Goal: Task Accomplishment & Management: Use online tool/utility

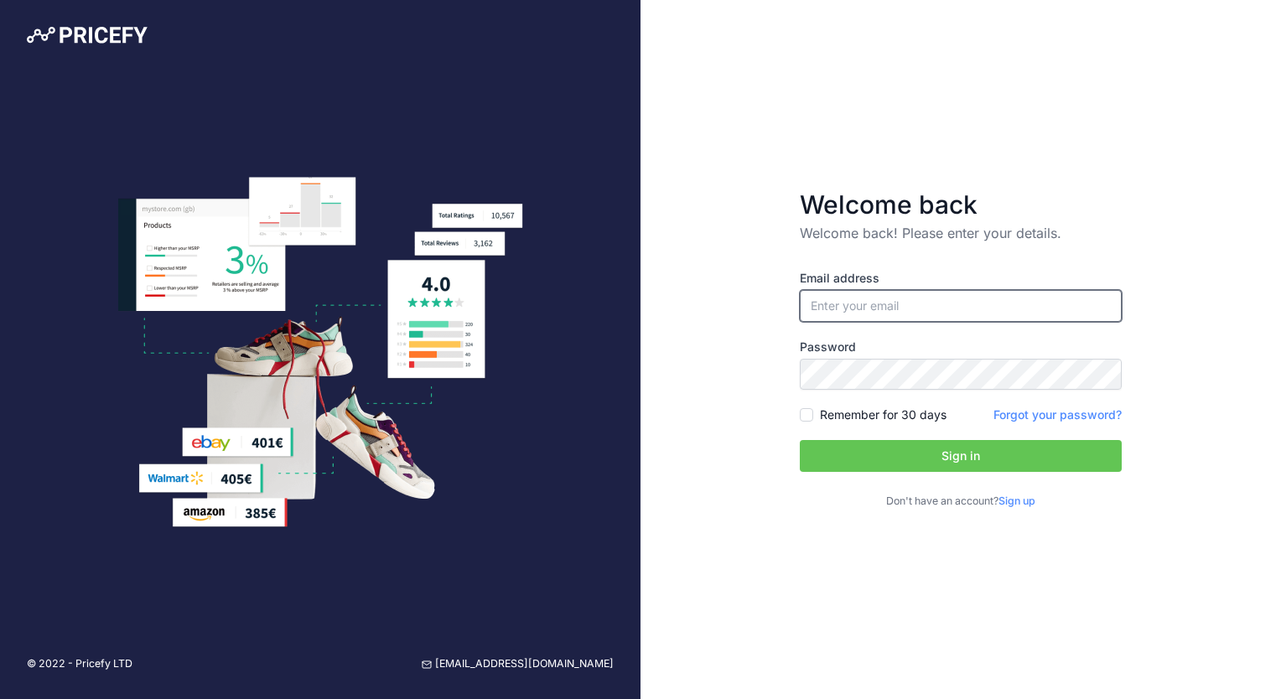
click at [823, 308] on input "email" at bounding box center [961, 306] width 322 height 32
type input "[PERSON_NAME][EMAIL_ADDRESS][PERSON_NAME][DOMAIN_NAME]"
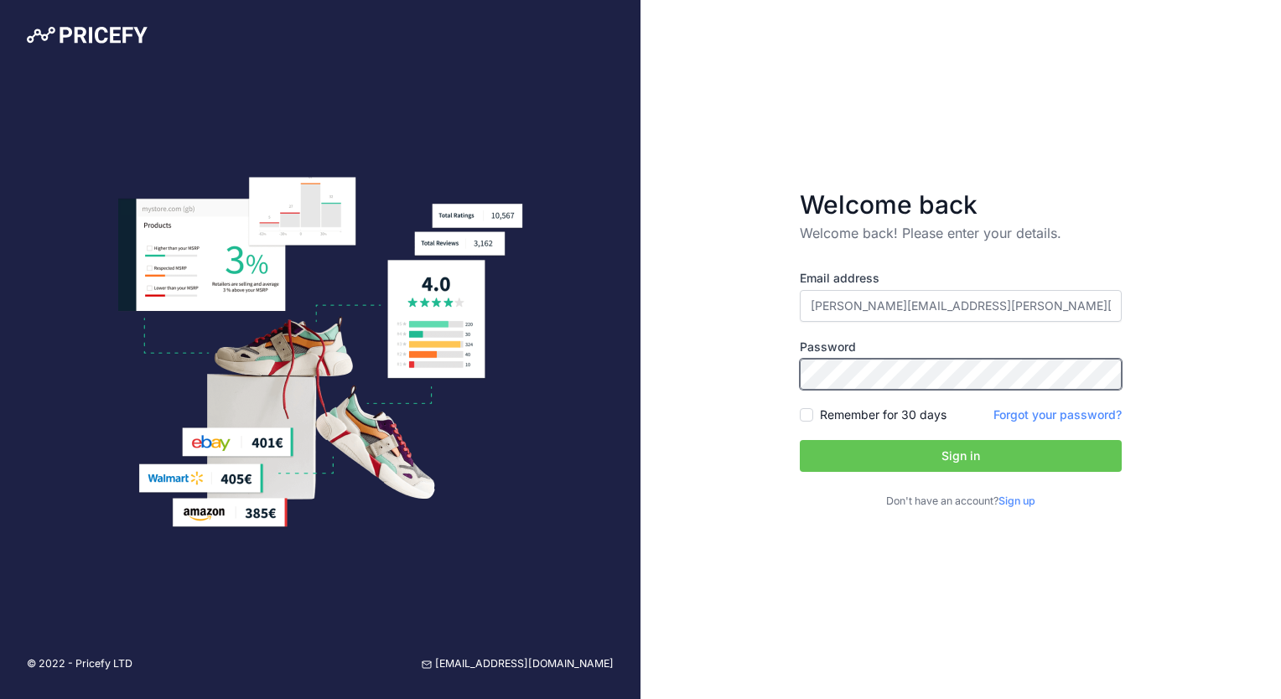
click at [800, 440] on button "Sign in" at bounding box center [961, 456] width 322 height 32
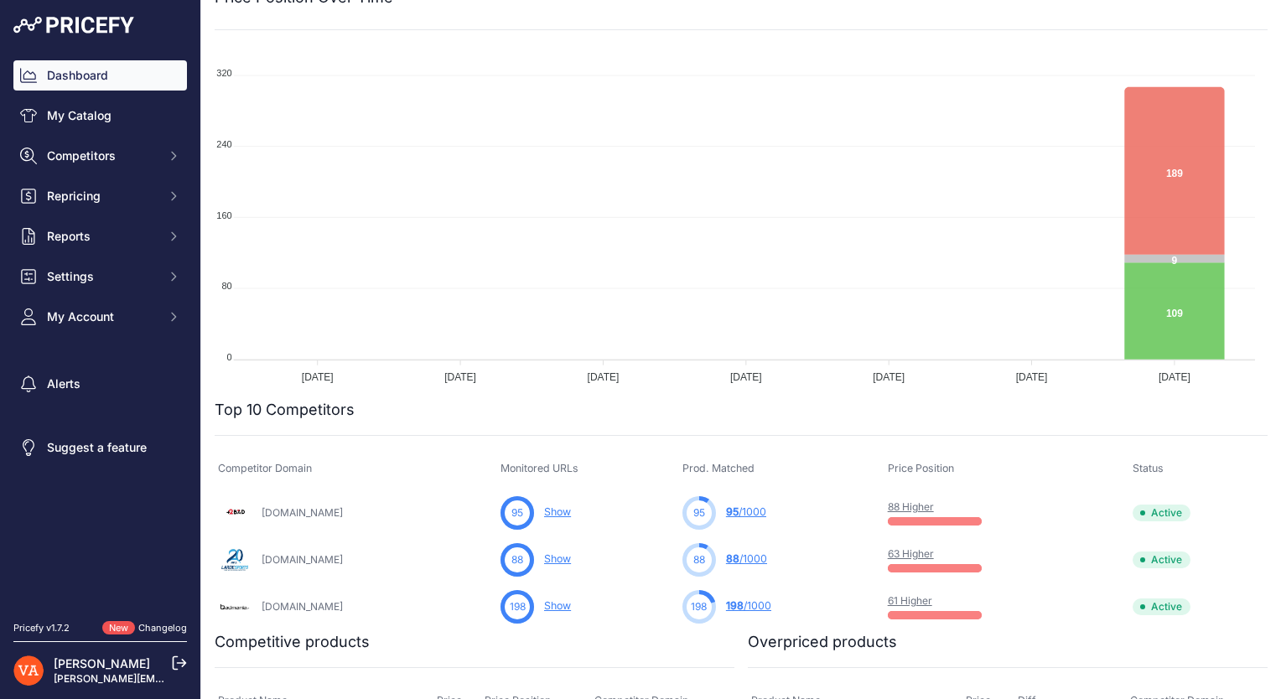
scroll to position [168, 0]
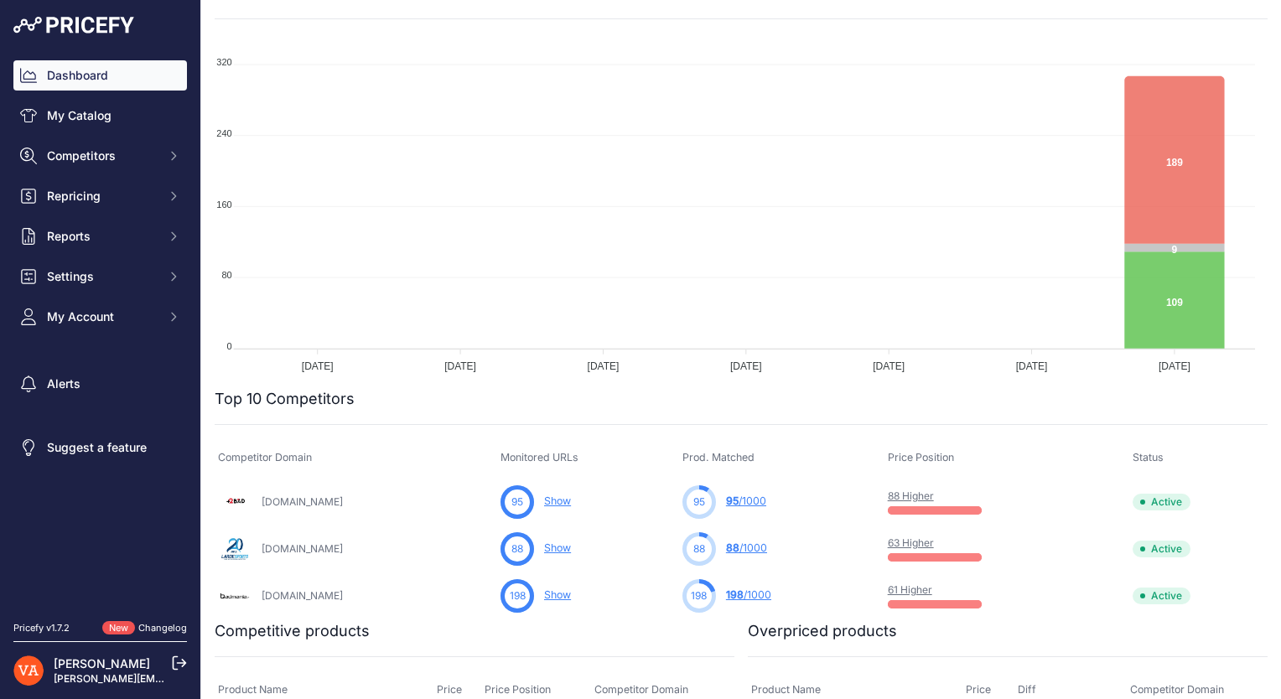
click at [807, 592] on div "198 198 /1000 You are not monitoring any URL of this competitor yet" at bounding box center [781, 596] width 199 height 34
click at [632, 572] on td "198 Show You are not monitoring any URL of this competitor yet" at bounding box center [588, 595] width 182 height 47
drag, startPoint x: 697, startPoint y: 463, endPoint x: 724, endPoint y: 461, distance: 26.9
click at [724, 461] on span "Prod. Matched" at bounding box center [718, 457] width 72 height 13
click at [725, 461] on span "Prod. Matched" at bounding box center [718, 457] width 72 height 13
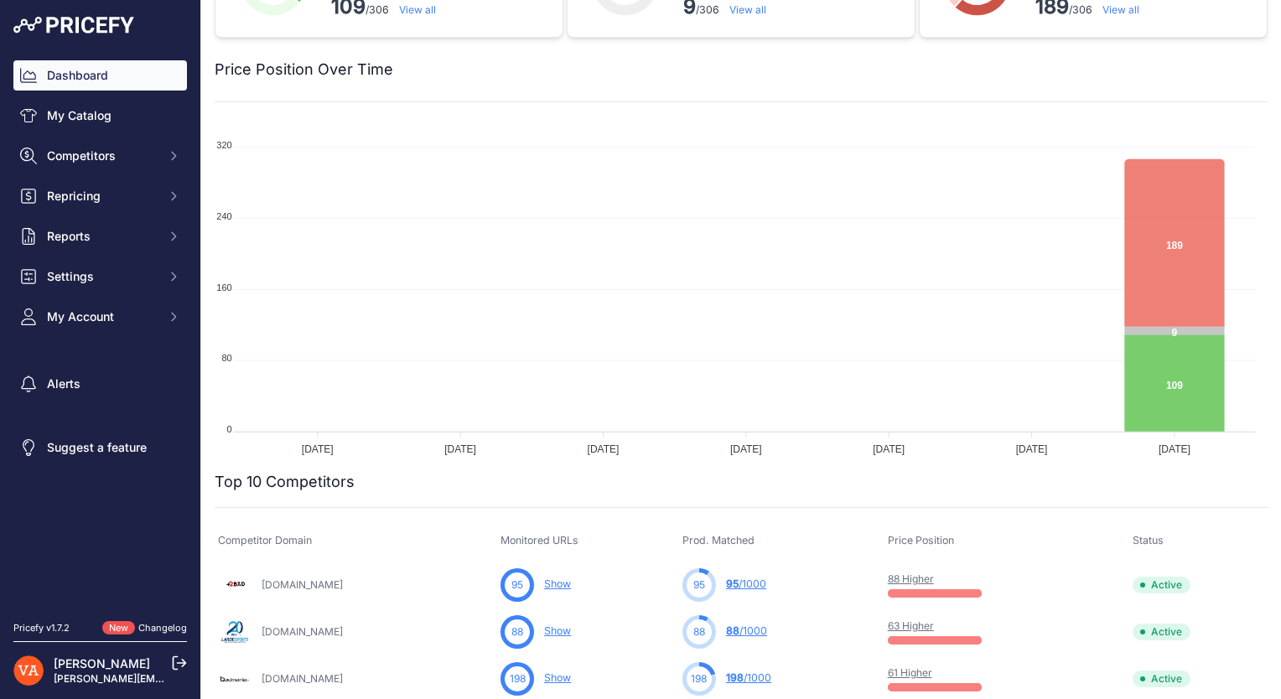
scroll to position [0, 0]
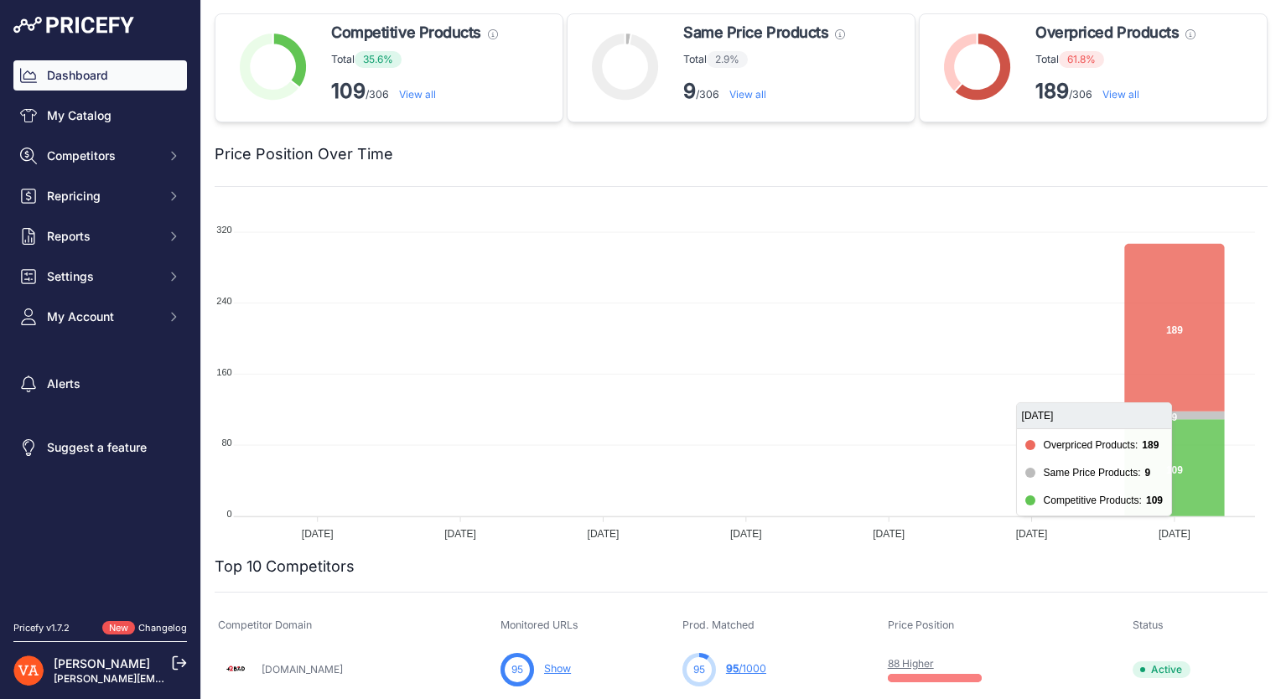
drag, startPoint x: 1197, startPoint y: 404, endPoint x: 1196, endPoint y: 391, distance: 12.6
click at [1196, 391] on icon at bounding box center [1174, 328] width 100 height 168
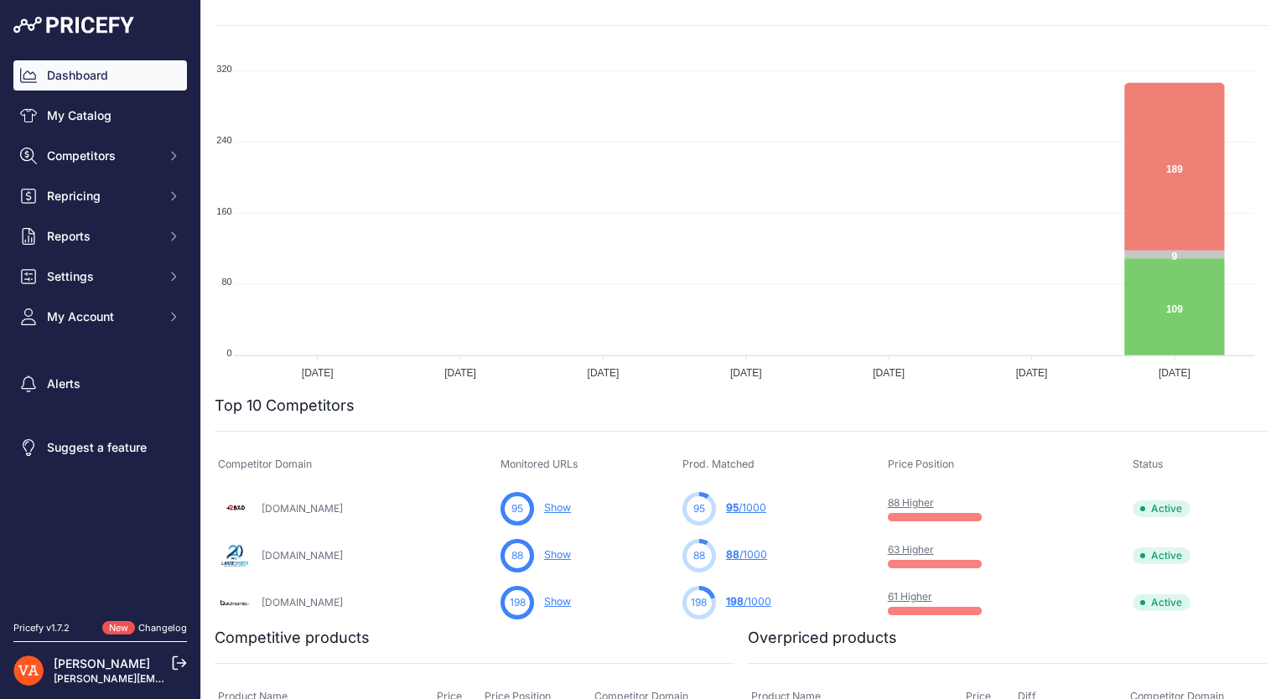
scroll to position [251, 0]
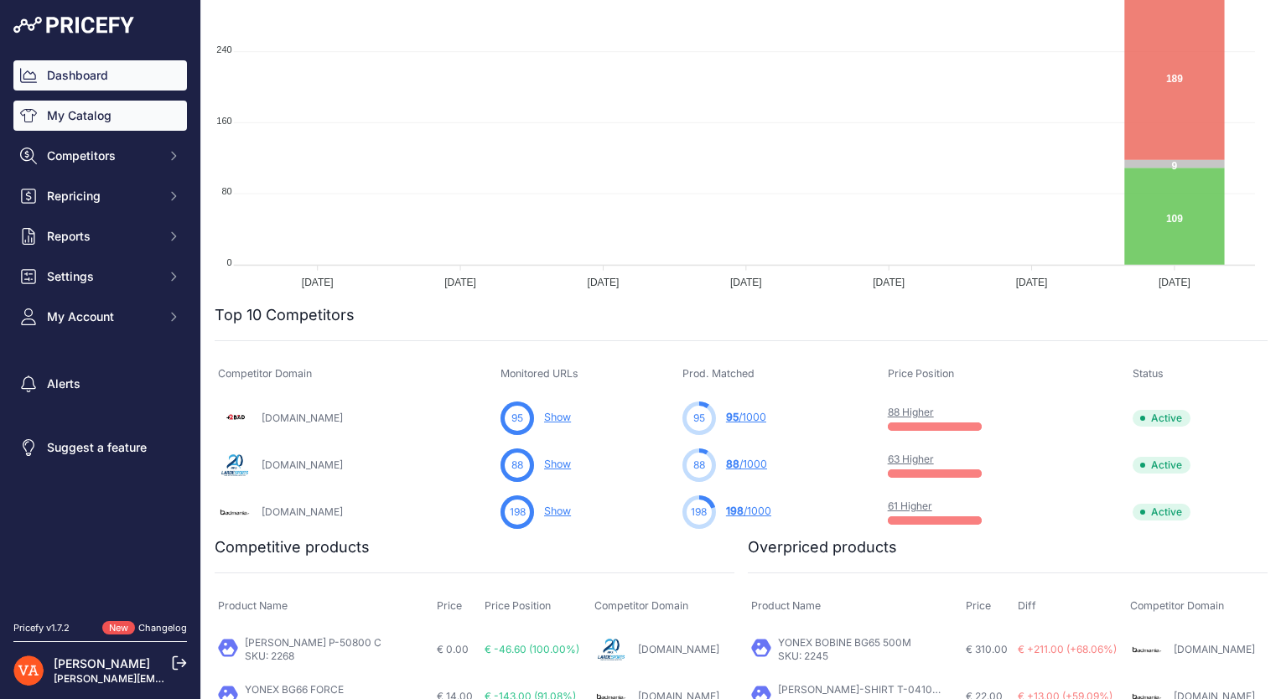
click at [87, 113] on link "My Catalog" at bounding box center [99, 116] width 173 height 30
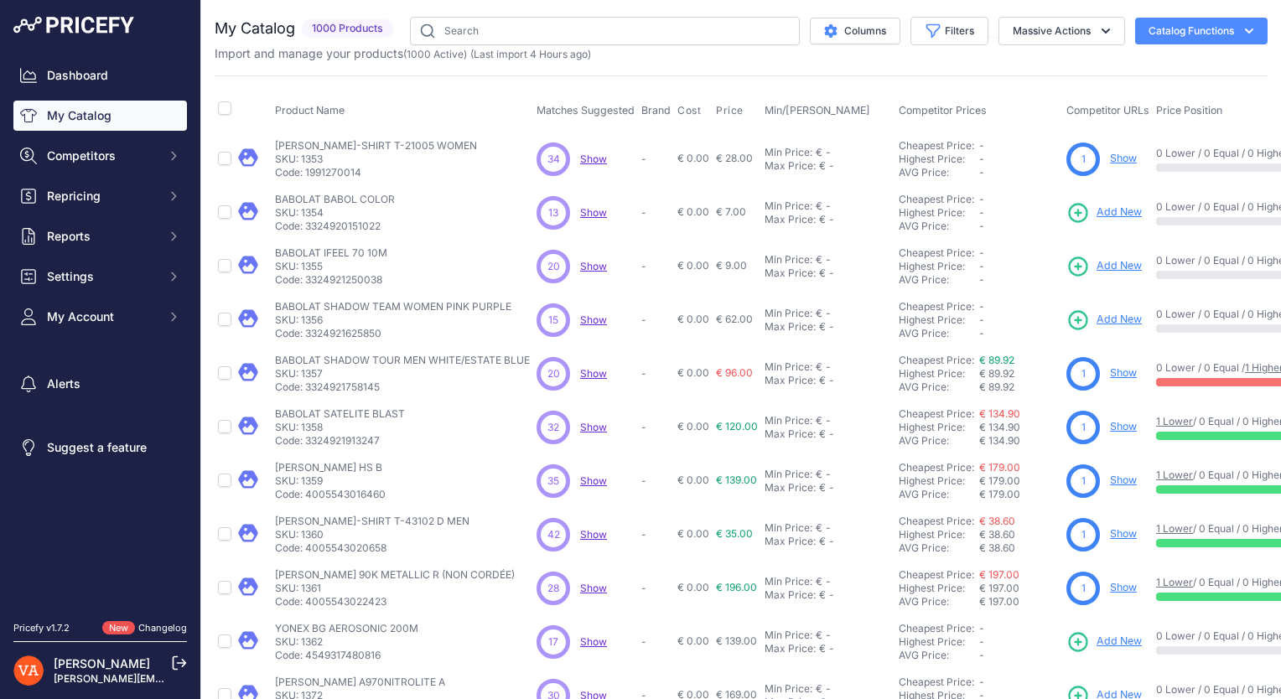
click at [593, 156] on span "Show" at bounding box center [593, 159] width 27 height 13
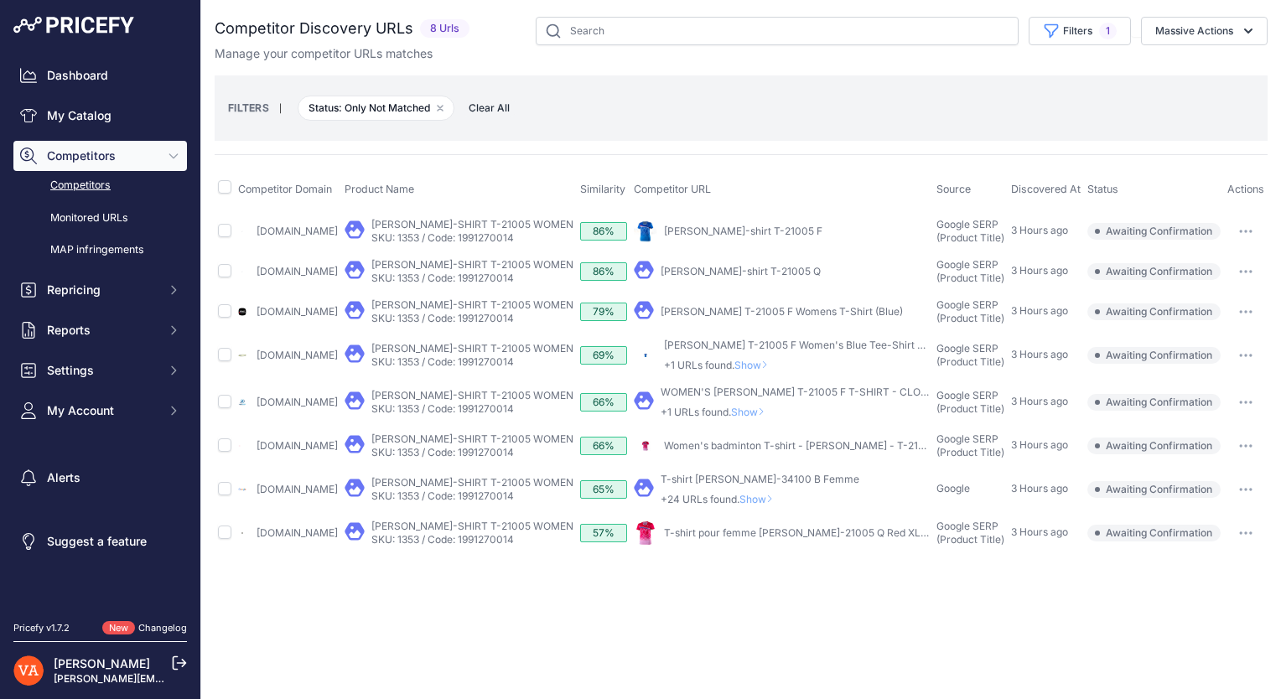
click at [75, 184] on link "Competitors" at bounding box center [99, 185] width 173 height 29
click at [94, 212] on link "Monitored URLs" at bounding box center [99, 218] width 173 height 29
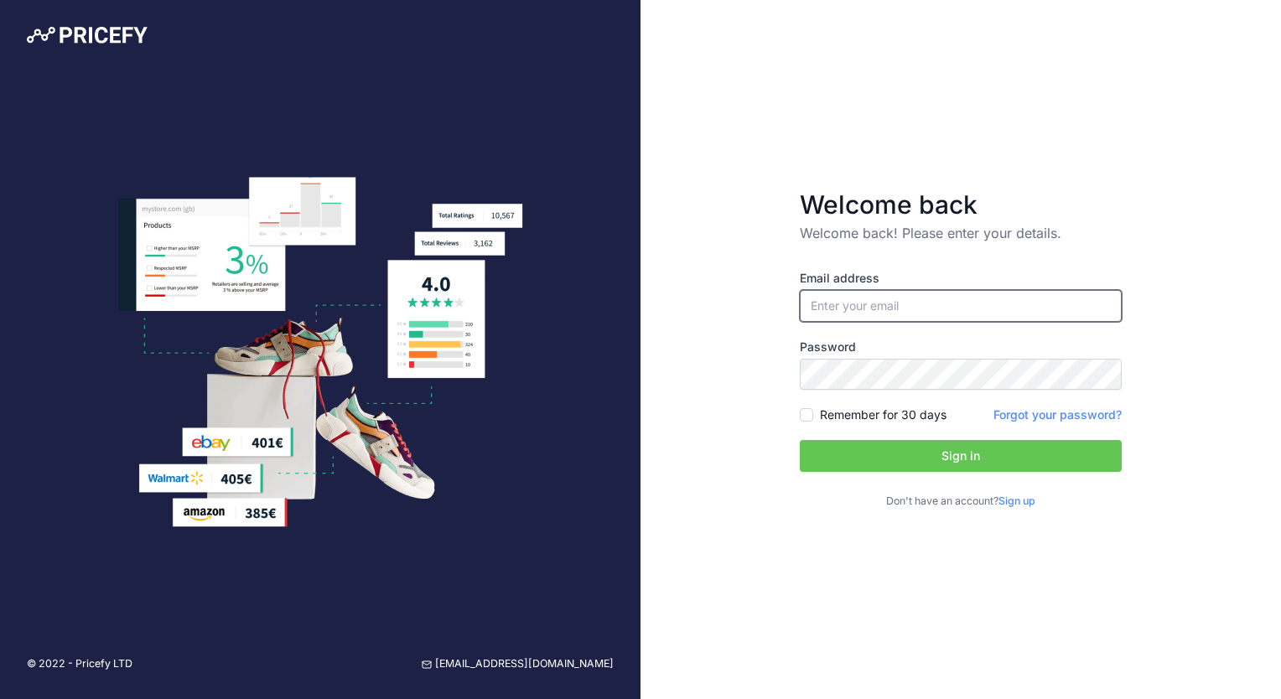
click at [867, 313] on input "email" at bounding box center [961, 306] width 322 height 32
type input "[PERSON_NAME][EMAIL_ADDRESS][PERSON_NAME][DOMAIN_NAME]"
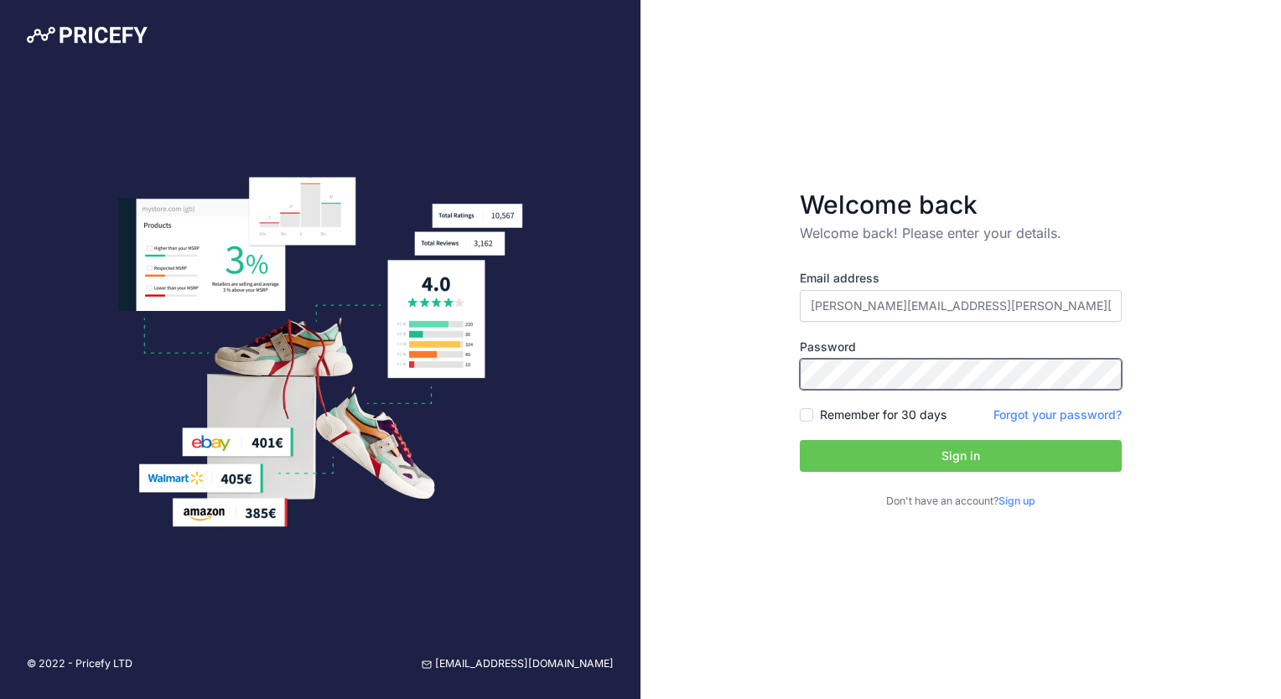
click at [800, 440] on button "Sign in" at bounding box center [961, 456] width 322 height 32
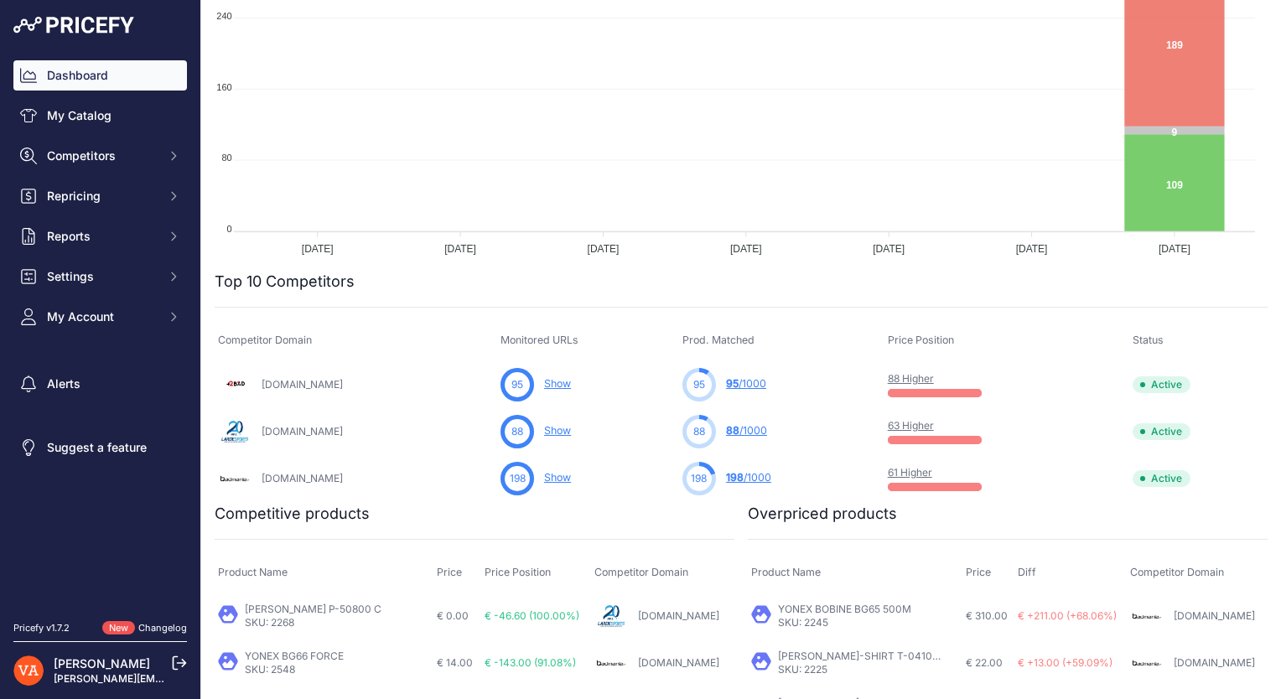
scroll to position [335, 0]
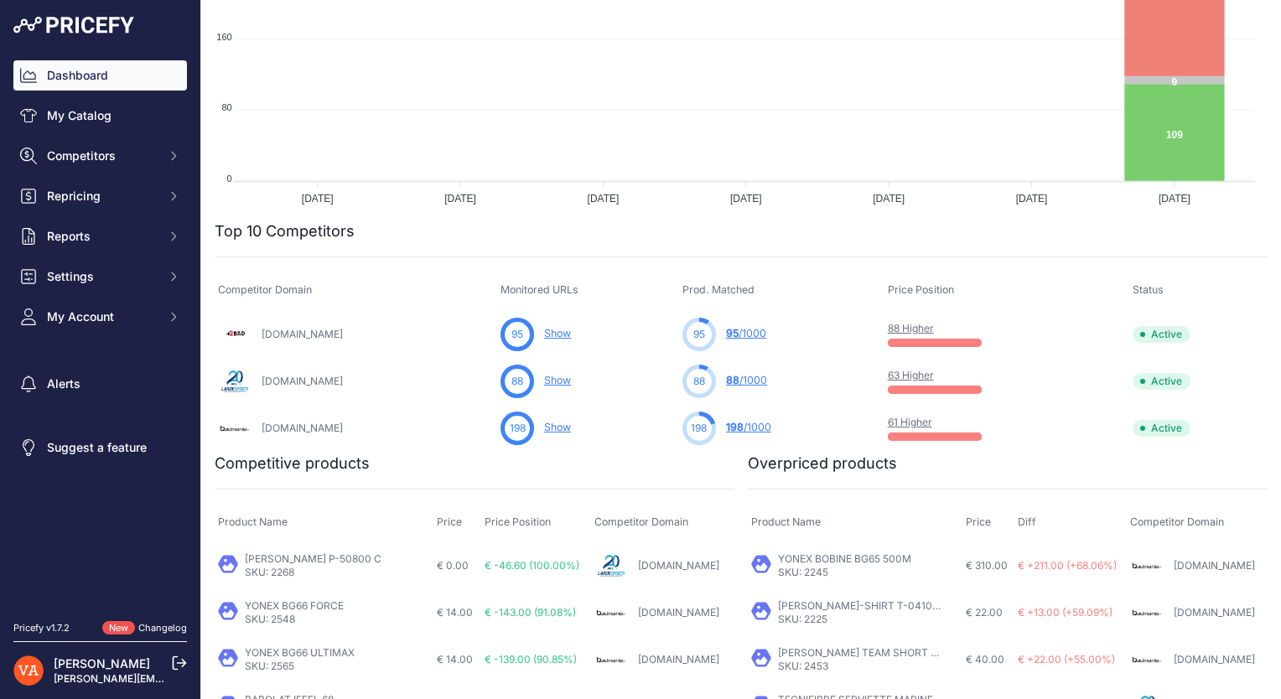
click at [740, 329] on link "95 /1000" at bounding box center [746, 333] width 40 height 13
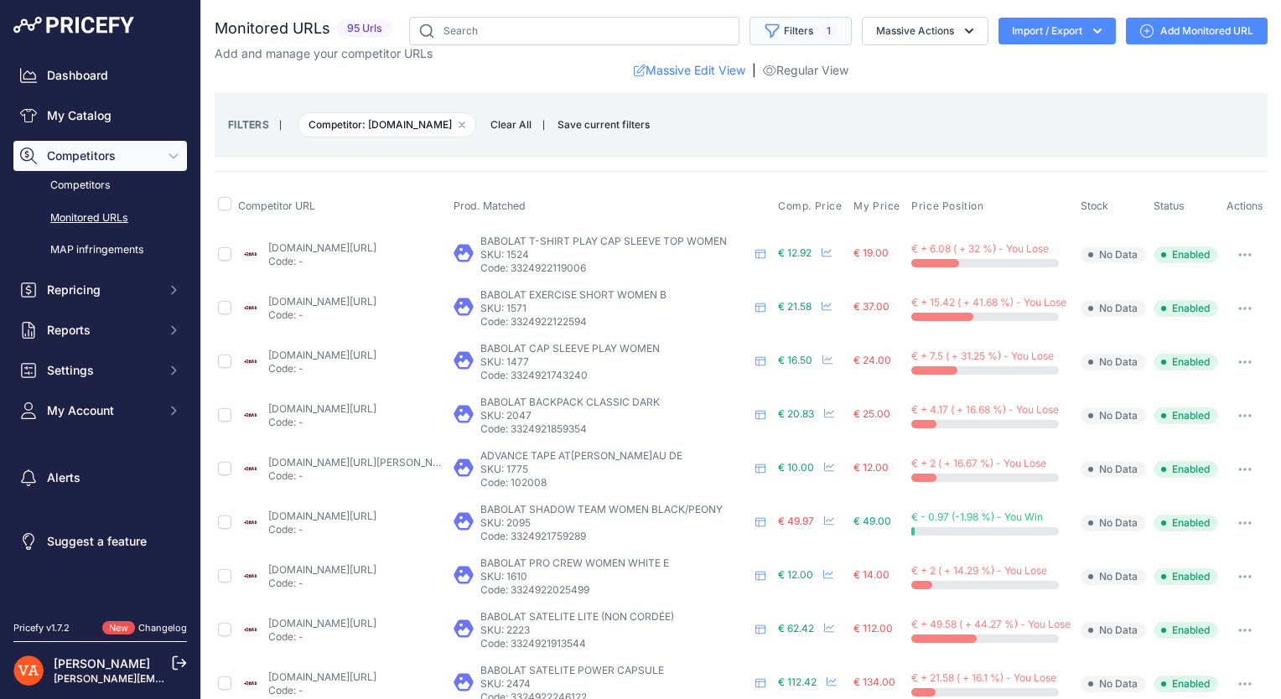
click at [782, 29] on button "Filters 1" at bounding box center [800, 31] width 102 height 28
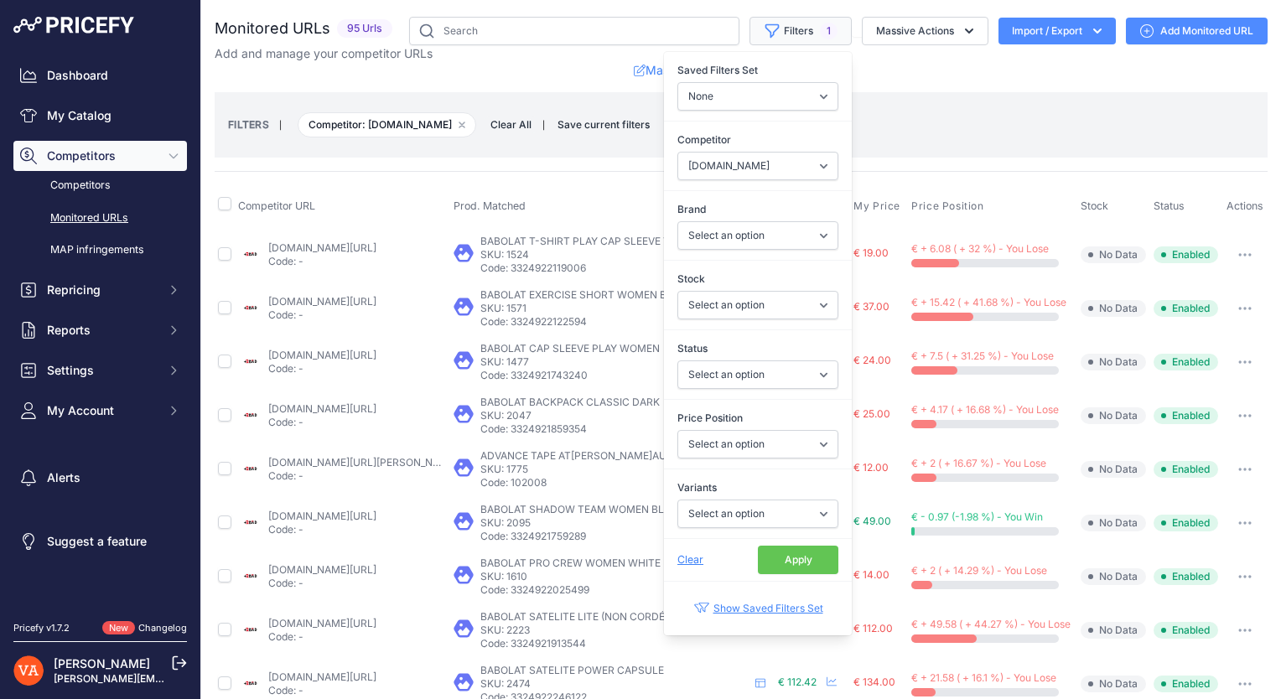
click at [782, 29] on button "Filters 1" at bounding box center [800, 31] width 102 height 28
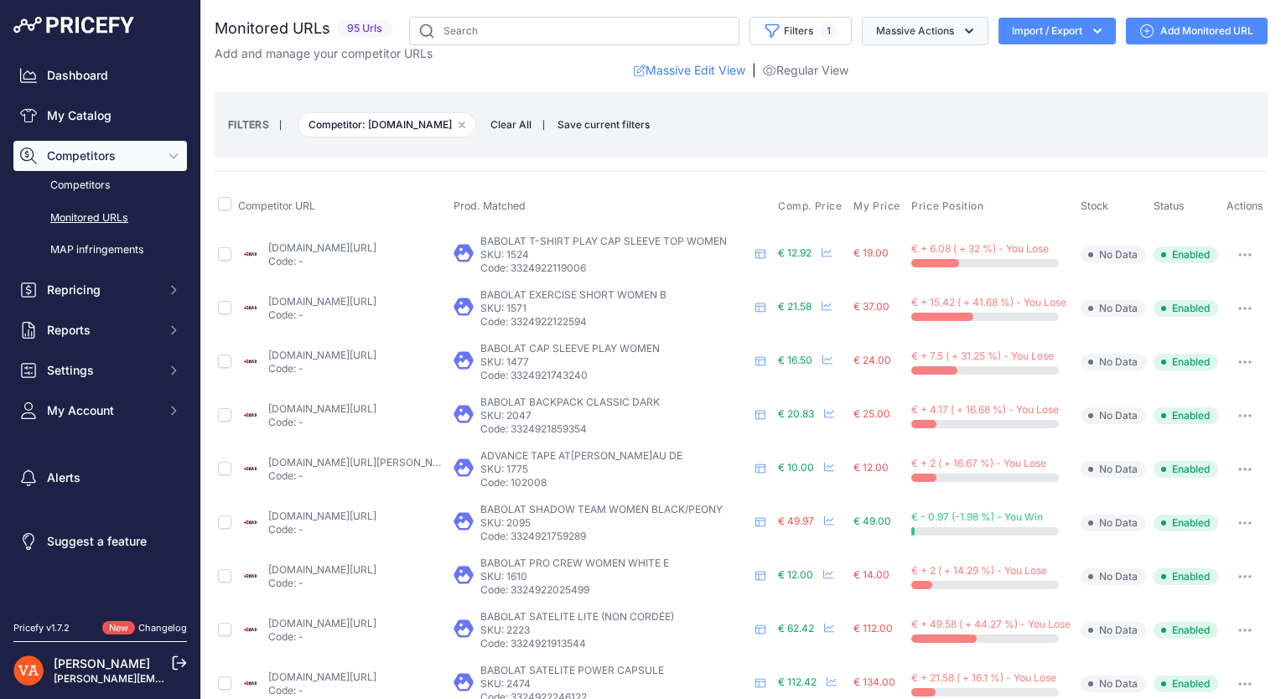
click at [870, 38] on button "Massive Actions" at bounding box center [925, 31] width 127 height 28
click at [1183, 23] on link "Add Monitored URL" at bounding box center [1197, 31] width 142 height 27
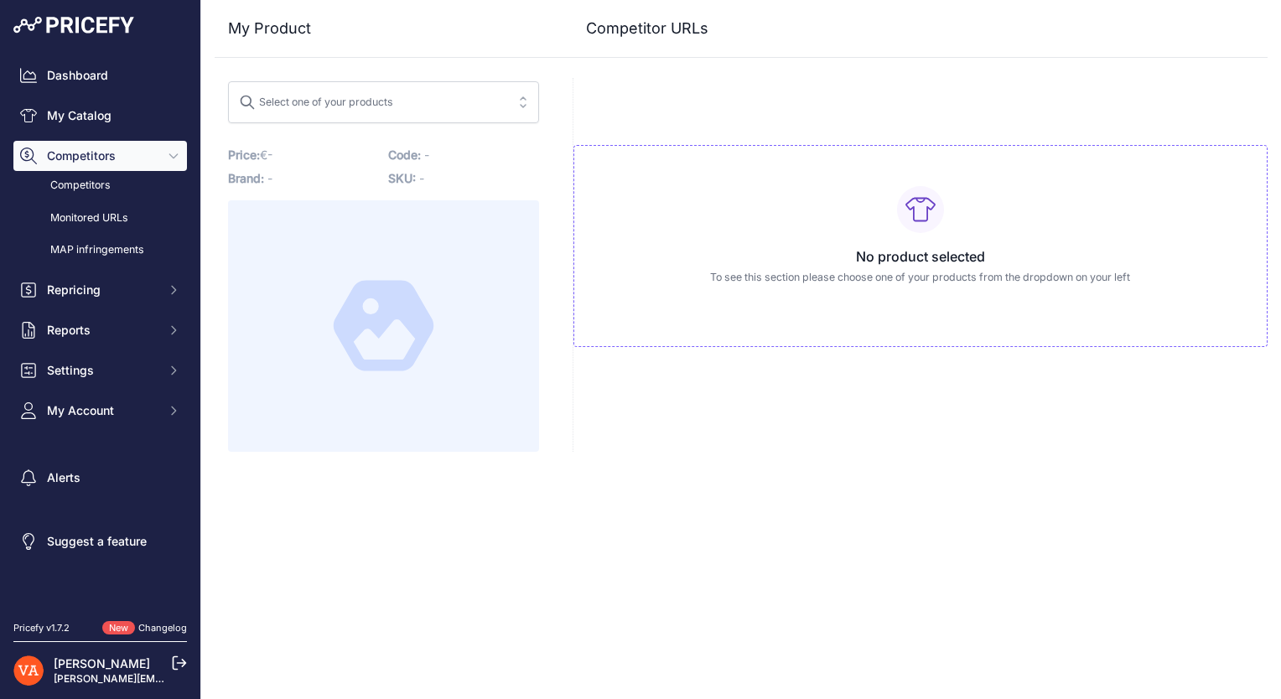
click at [463, 95] on span "Select one of your products" at bounding box center [372, 102] width 266 height 27
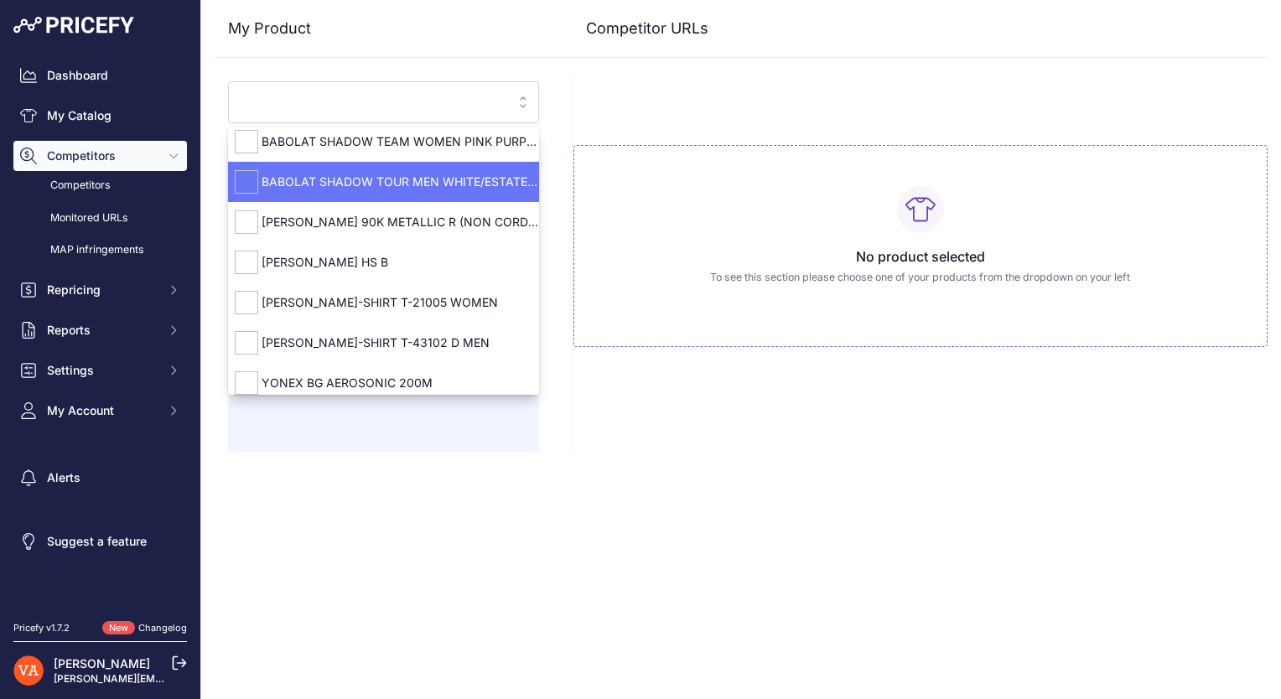
scroll to position [141, 0]
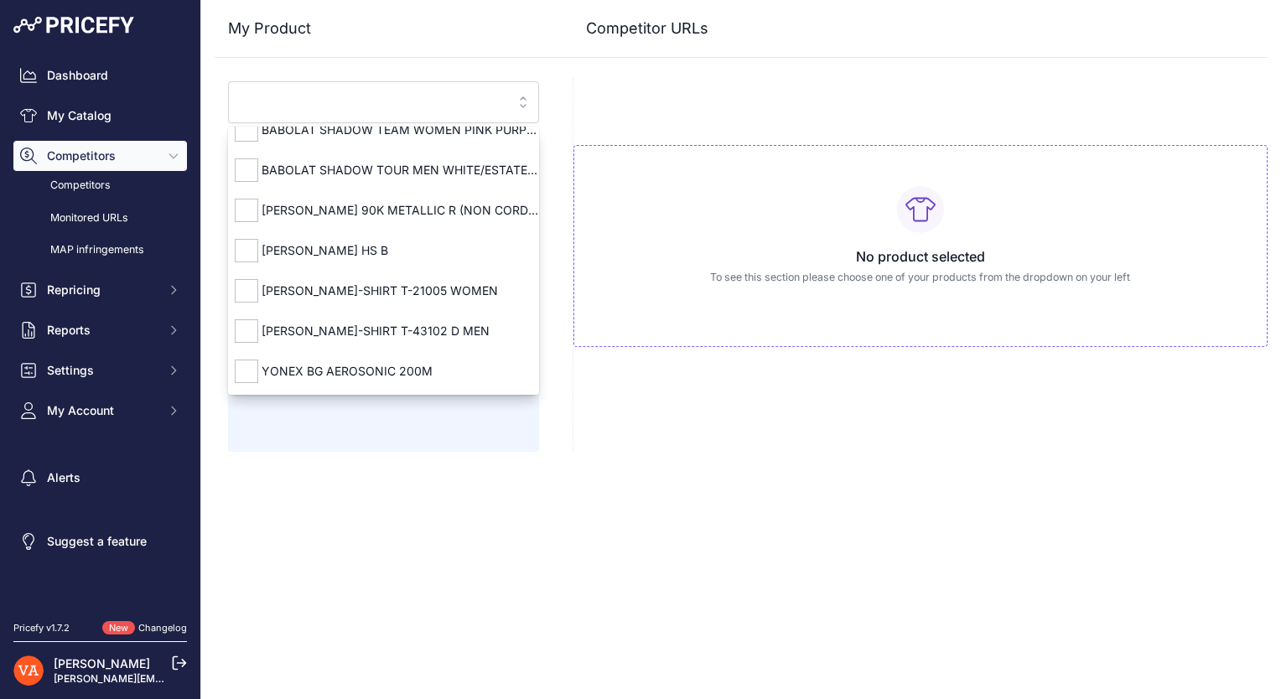
click at [409, 97] on input "search" at bounding box center [372, 102] width 266 height 27
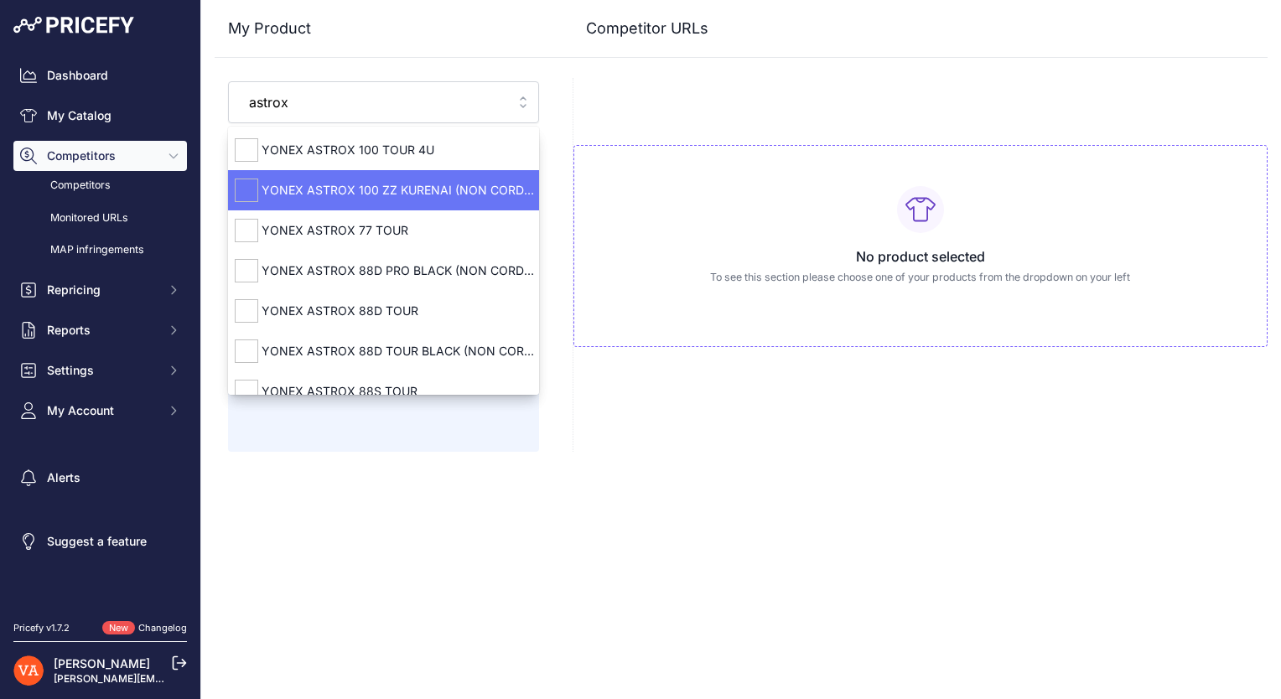
type input "astrox"
click at [432, 194] on span "YONEX ASTROX 100 ZZ KURENAI (NON CORDÉE)" at bounding box center [383, 190] width 311 height 17
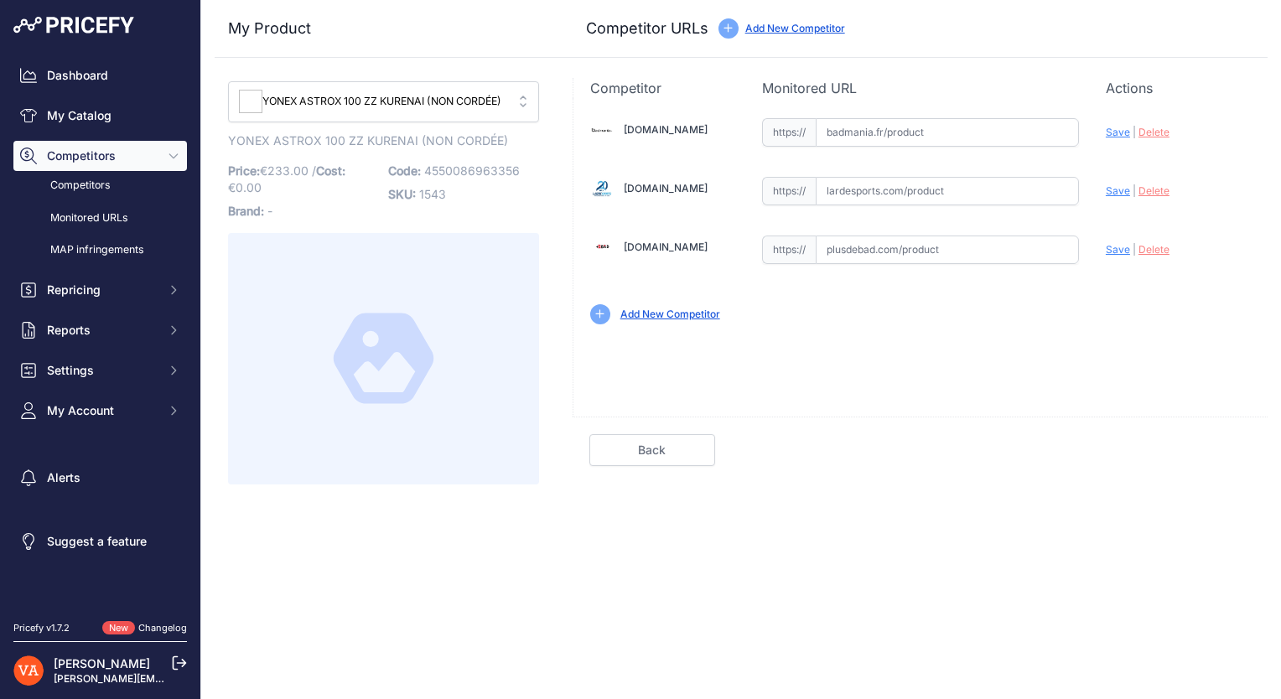
click at [925, 126] on input "text" at bounding box center [947, 132] width 263 height 28
click at [363, 101] on span "YONEX ASTROX 100 ZZ KURENAI (NON CORDÉE)" at bounding box center [372, 102] width 266 height 16
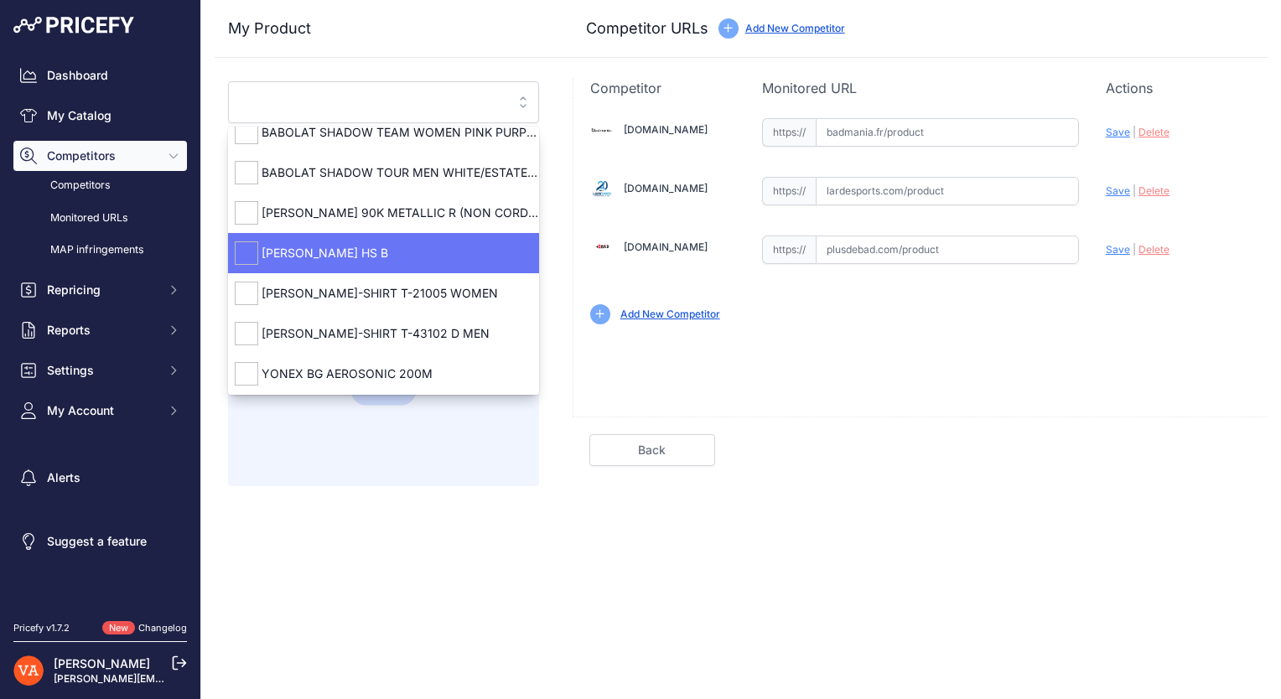
scroll to position [141, 0]
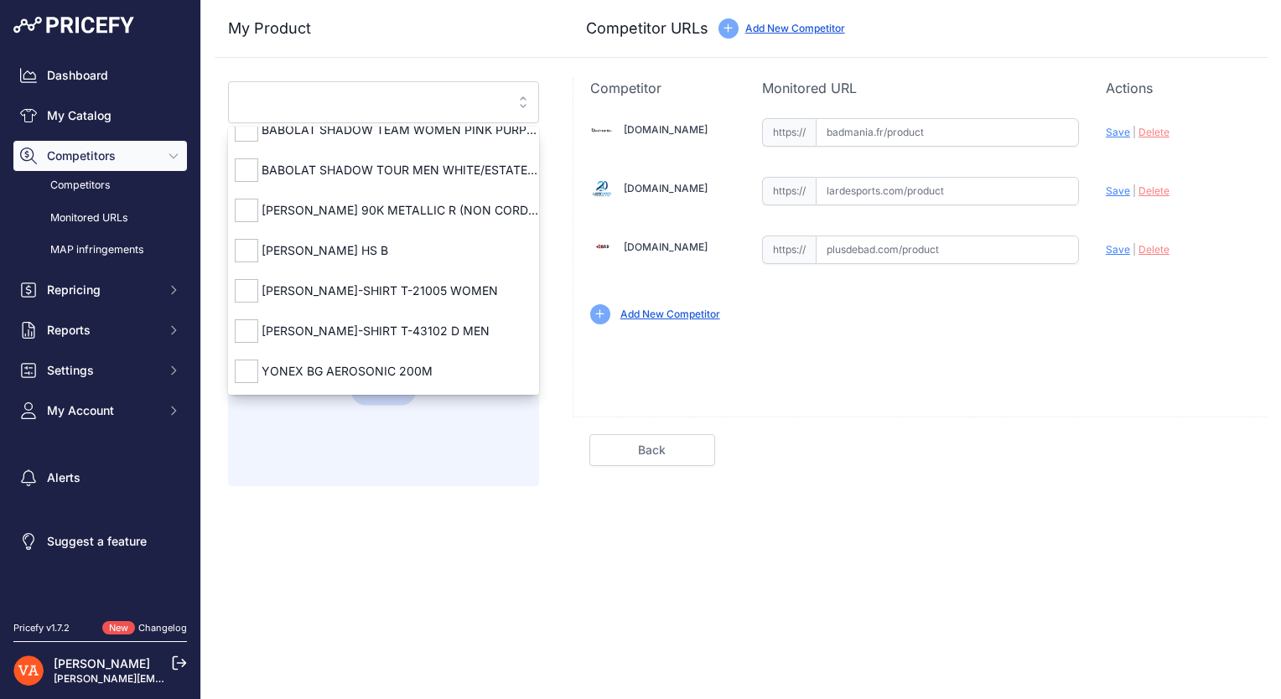
click at [293, 82] on button "YONEX ASTROX 100 ZZ KURENAI (NON CORDÉE)" at bounding box center [383, 102] width 311 height 42
click at [402, 47] on div "My Product Competitor URLs" at bounding box center [741, 29] width 1053 height 58
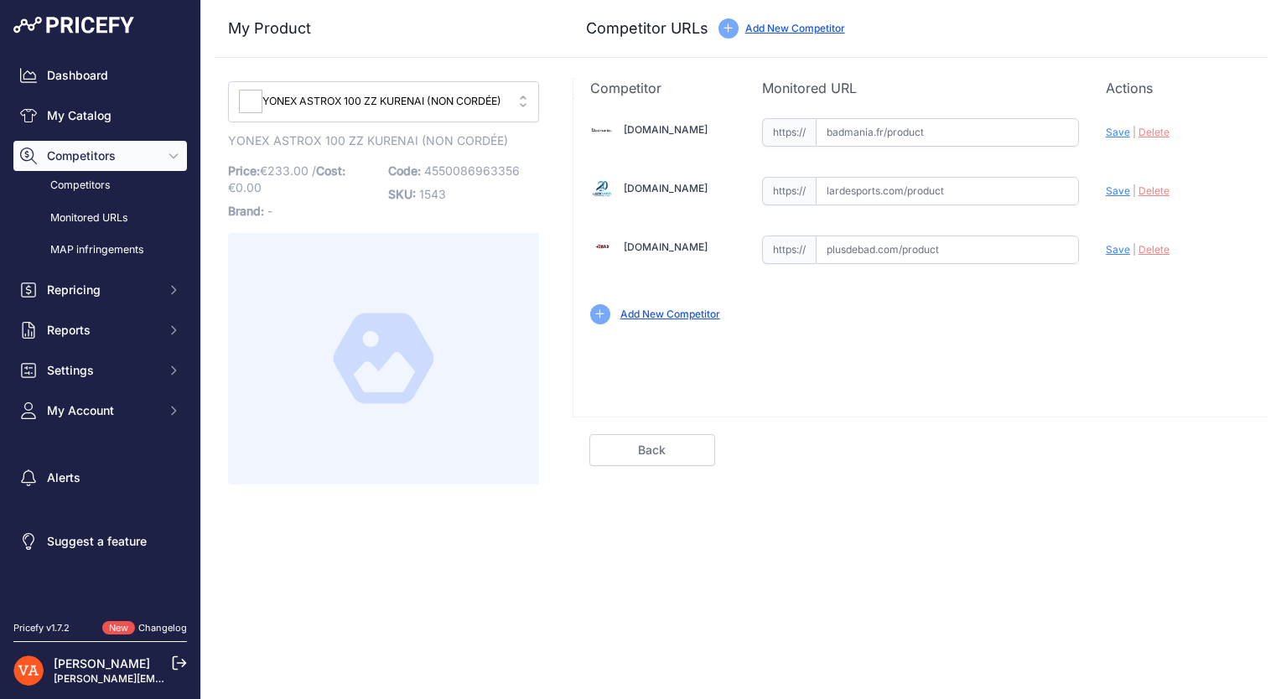
scroll to position [0, 0]
click at [450, 95] on span "YONEX ASTROX 100 ZZ KURENAI (NON CORDÉE)" at bounding box center [372, 102] width 266 height 16
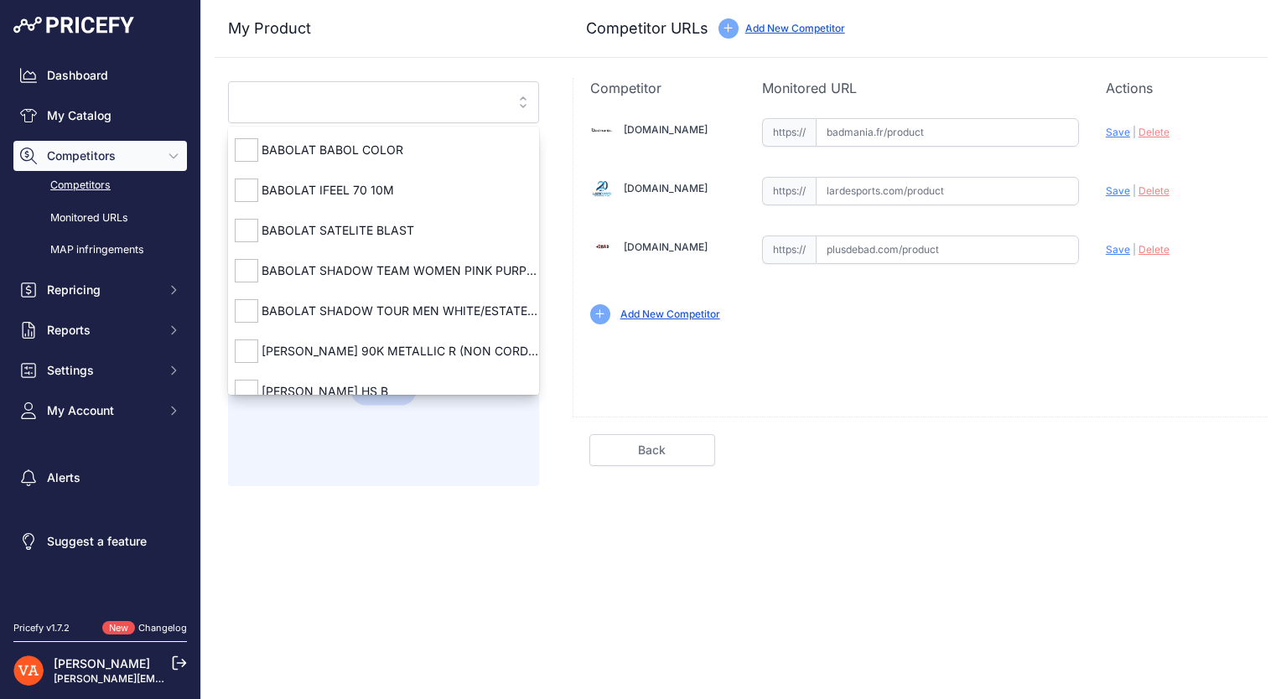
click at [124, 186] on link "Competitors" at bounding box center [99, 185] width 173 height 29
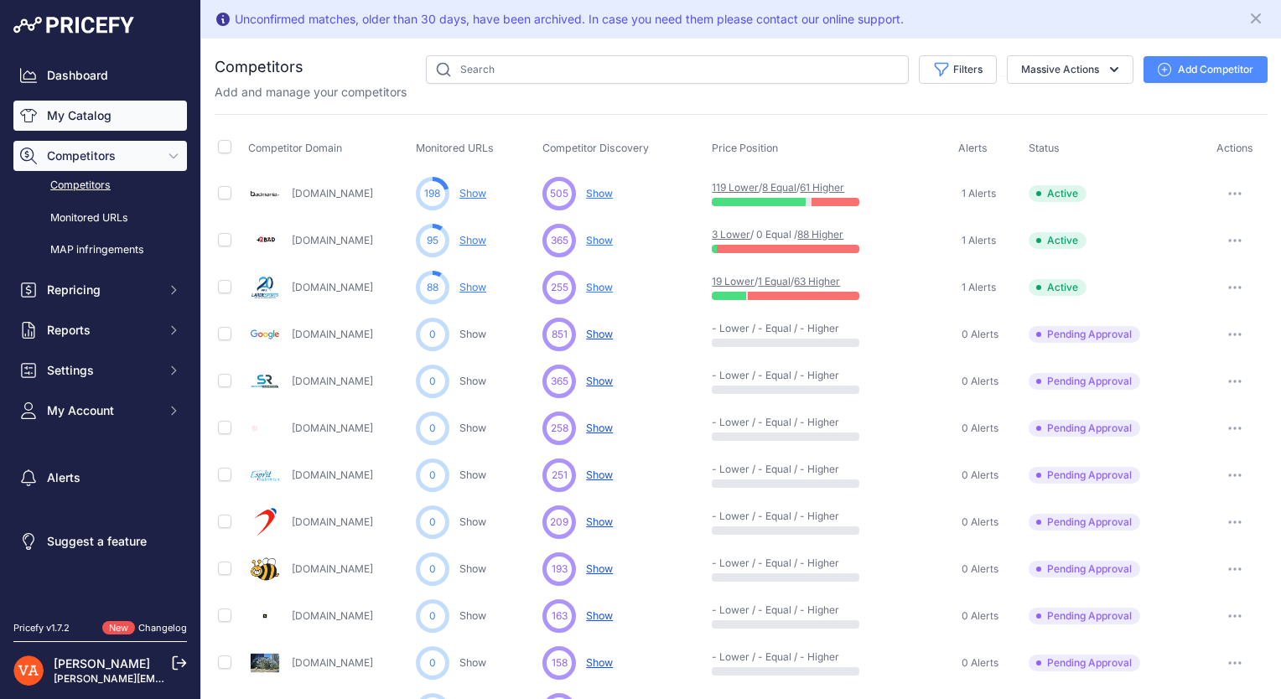
click at [115, 129] on link "My Catalog" at bounding box center [99, 116] width 173 height 30
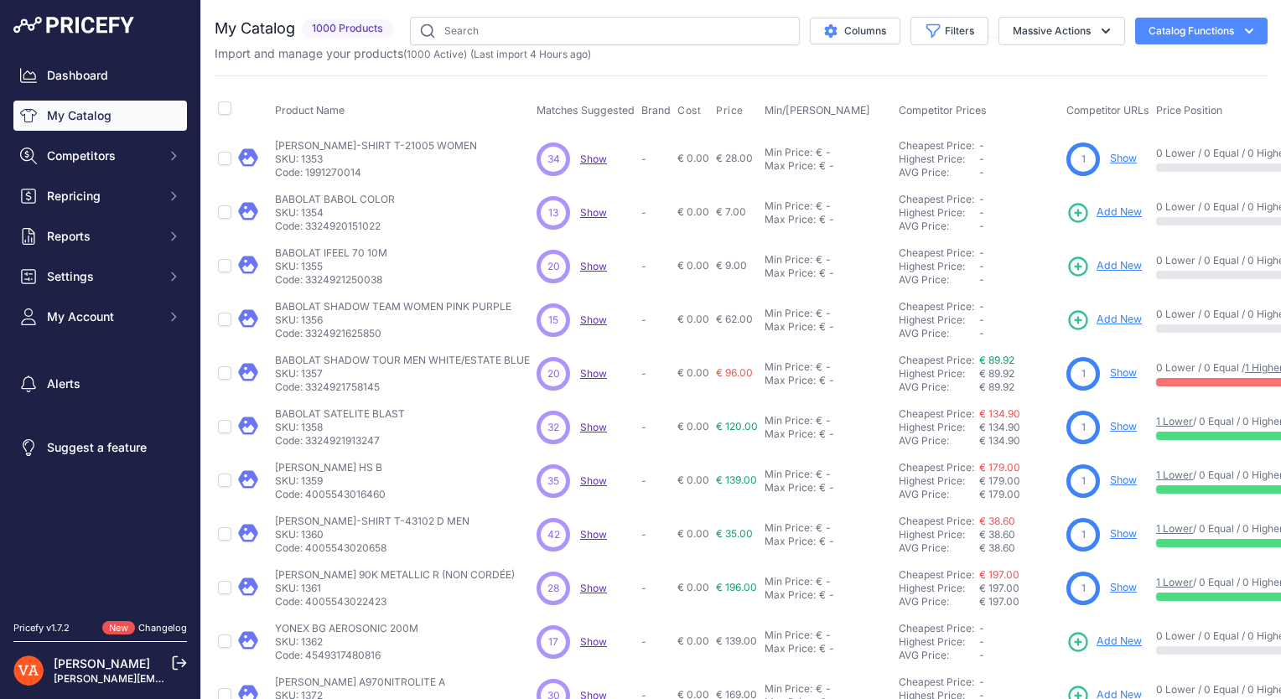
drag, startPoint x: 330, startPoint y: 146, endPoint x: 430, endPoint y: 159, distance: 100.6
click at [430, 159] on div "VICTOR T-SHIRT T-21005 WOMEN VICTOR T-SHIRT T-21005 WOMEN SKU: 1353 Code: 19912…" at bounding box center [376, 159] width 202 height 40
click at [229, 156] on input "checkbox" at bounding box center [224, 158] width 13 height 13
checkbox input "true"
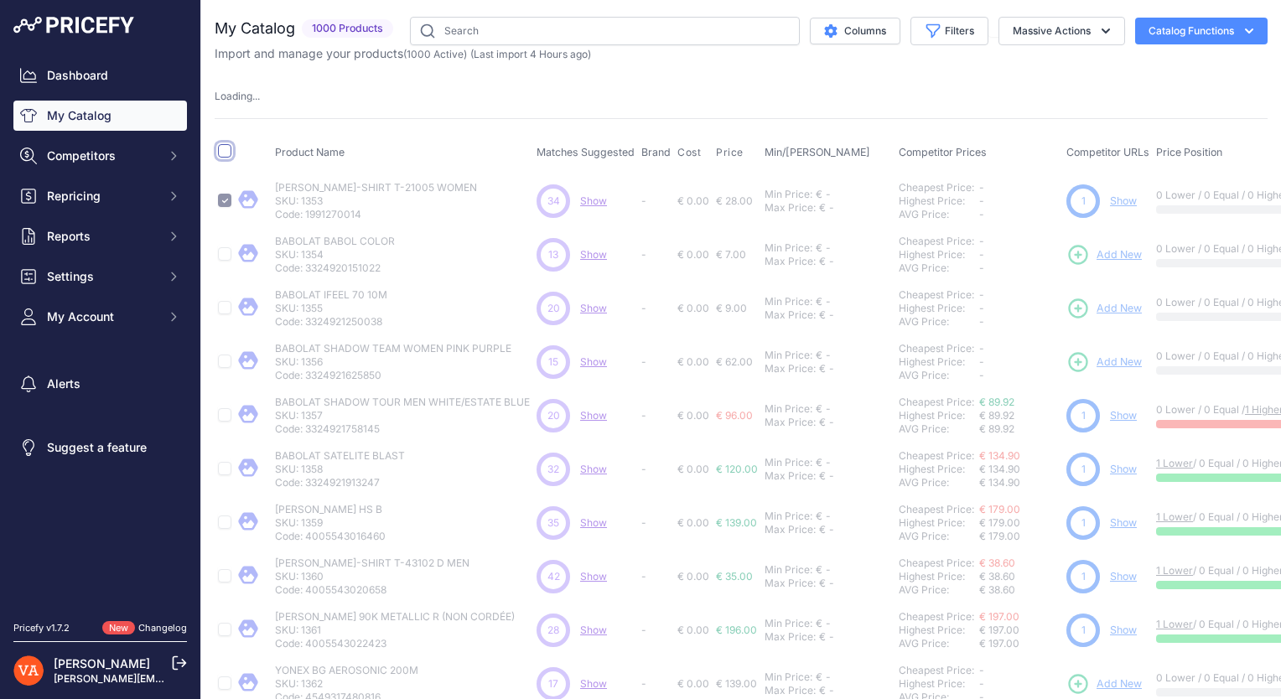
click at [229, 156] on input "checkbox" at bounding box center [224, 150] width 13 height 13
checkbox input "true"
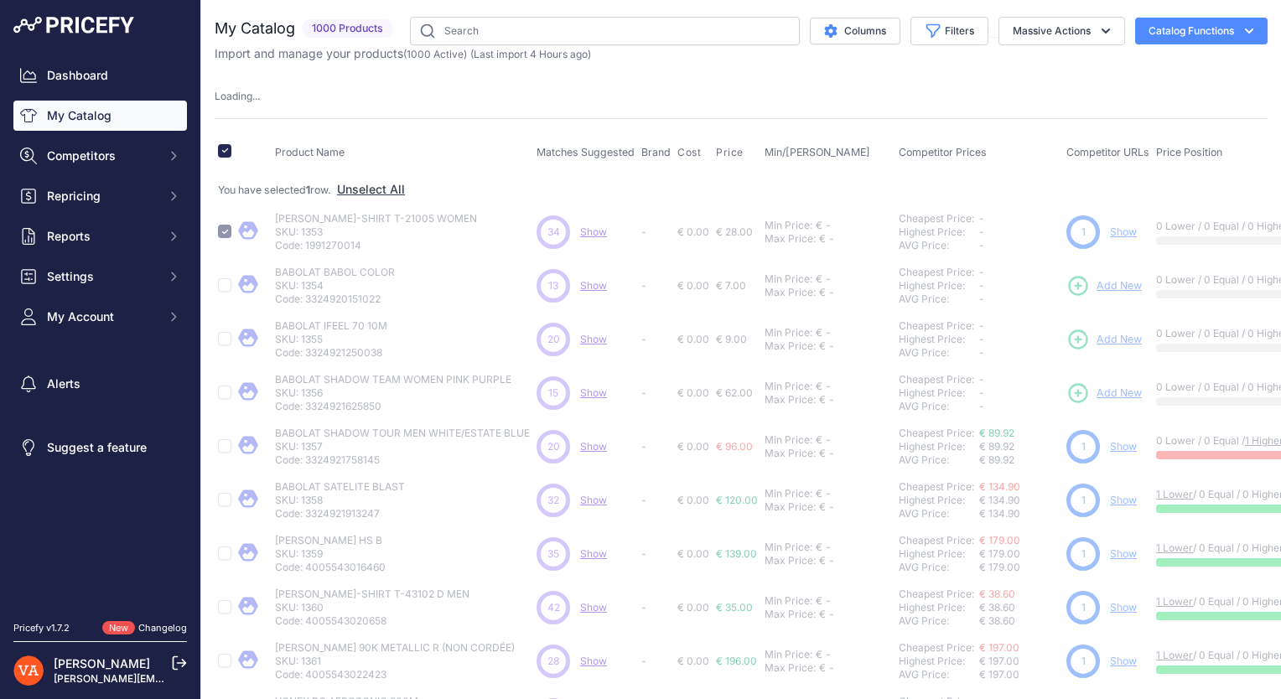
click at [387, 119] on div "Product Name Matches Suggested Brand Cost" at bounding box center [741, 564] width 1053 height 892
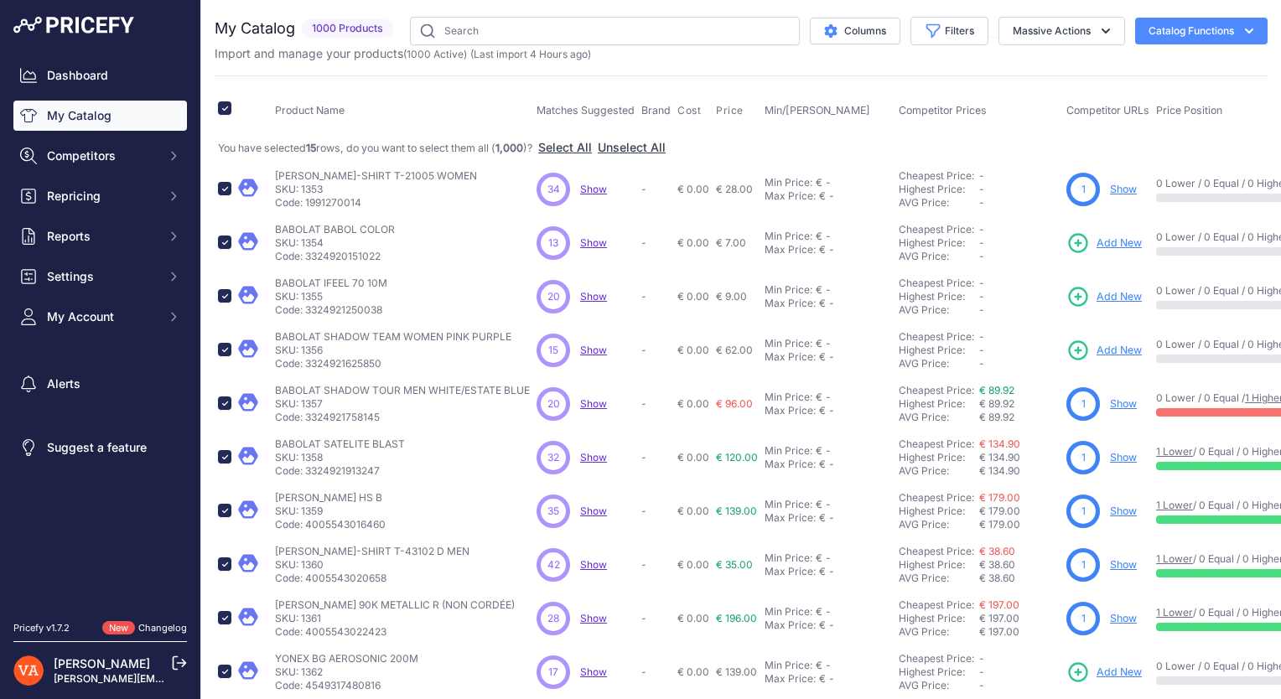
click at [227, 151] on span "You have selected 15 rows , do you want to select them all ( 1,000 )?" at bounding box center [376, 148] width 317 height 13
click at [226, 105] on input "checkbox" at bounding box center [224, 107] width 13 height 13
checkbox input "false"
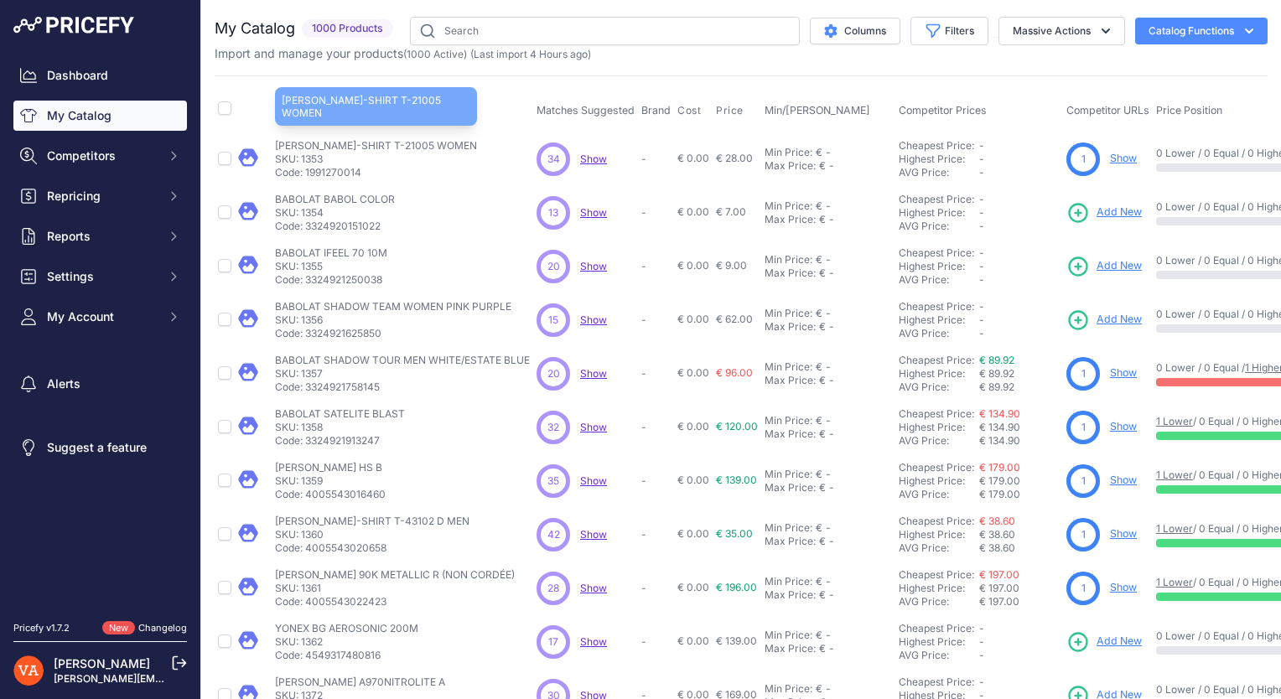
click at [364, 146] on p "[PERSON_NAME]-SHIRT T-21005 WOMEN" at bounding box center [376, 145] width 202 height 13
click at [379, 142] on p "VICTOR T-SHIRT T-21005 WOMEN" at bounding box center [376, 145] width 202 height 13
click at [593, 156] on span "Show" at bounding box center [593, 159] width 27 height 13
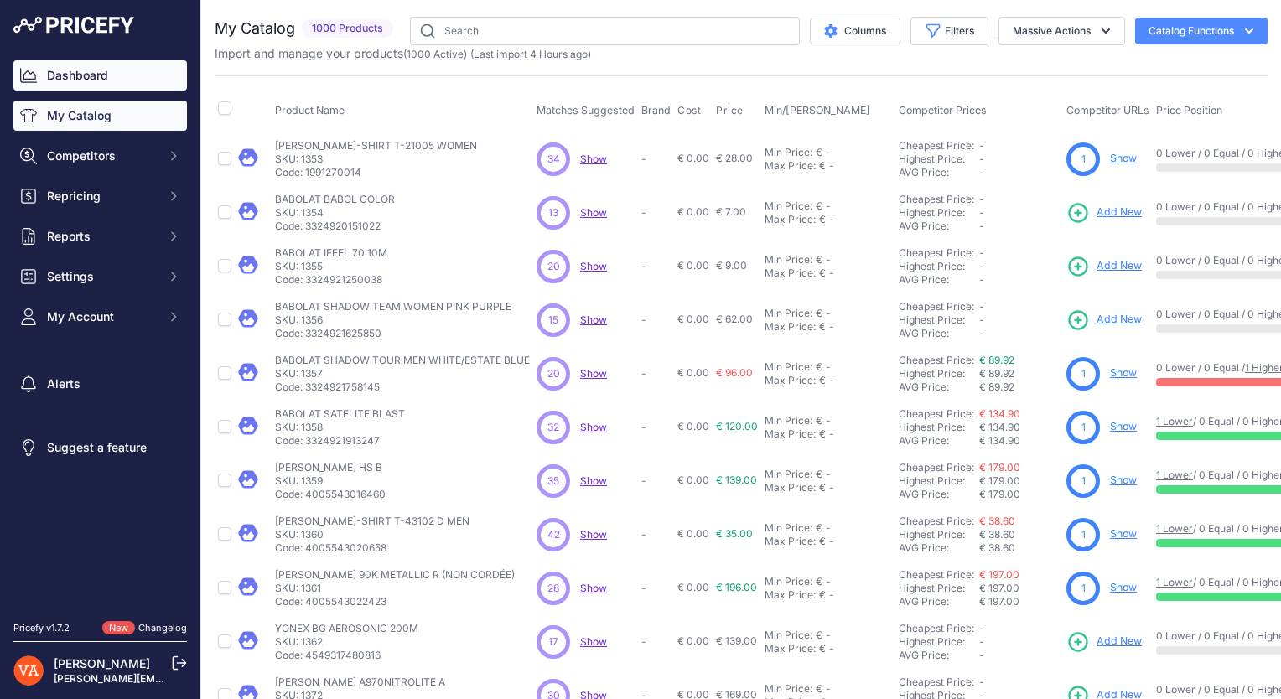
click at [129, 82] on link "Dashboard" at bounding box center [99, 75] width 173 height 30
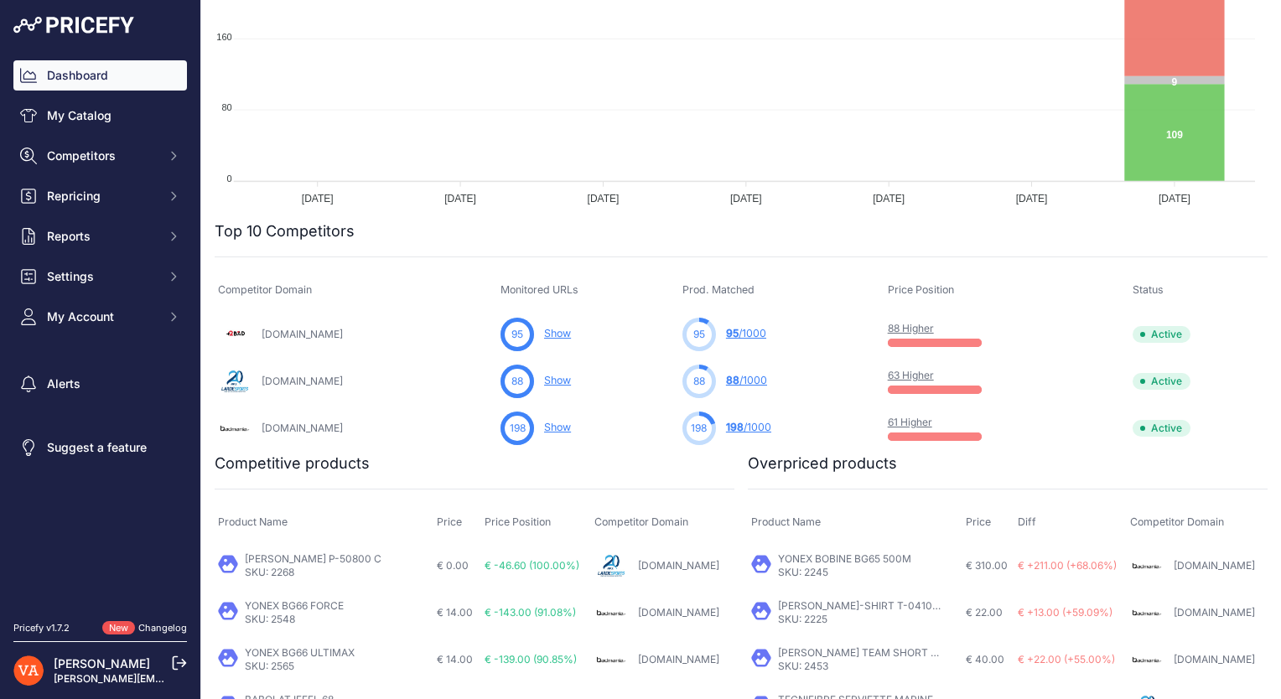
scroll to position [419, 0]
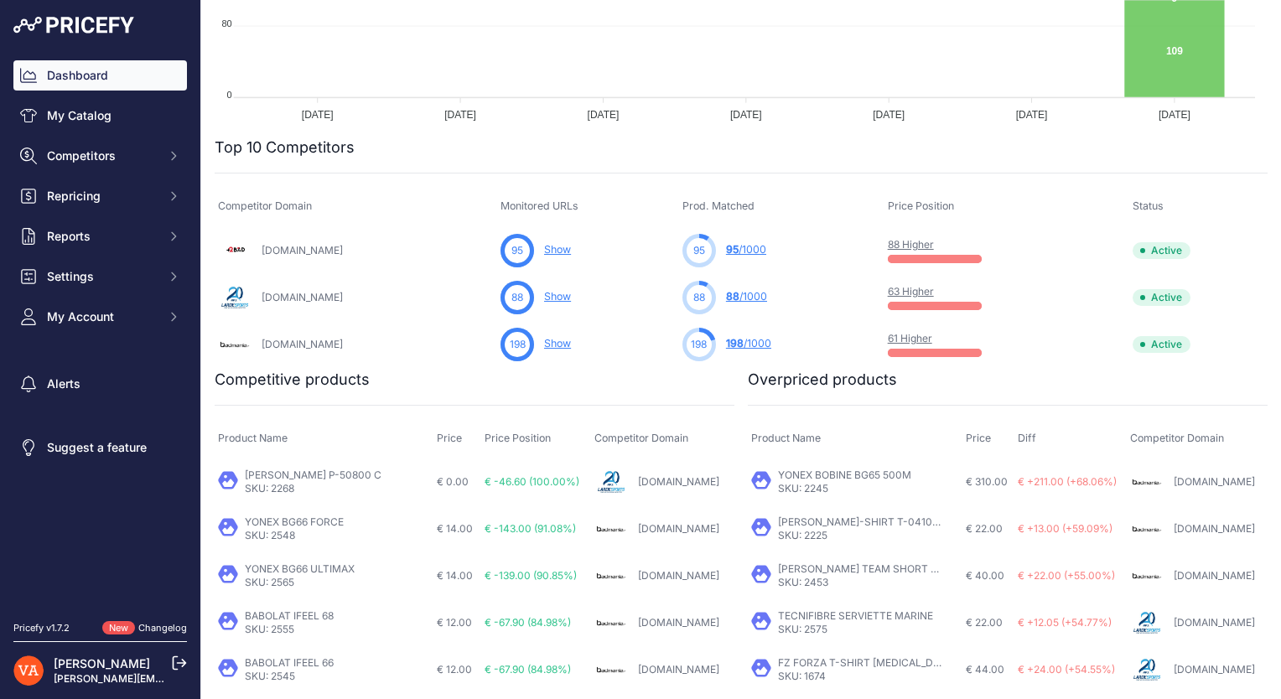
click at [552, 251] on link "Show" at bounding box center [557, 249] width 27 height 13
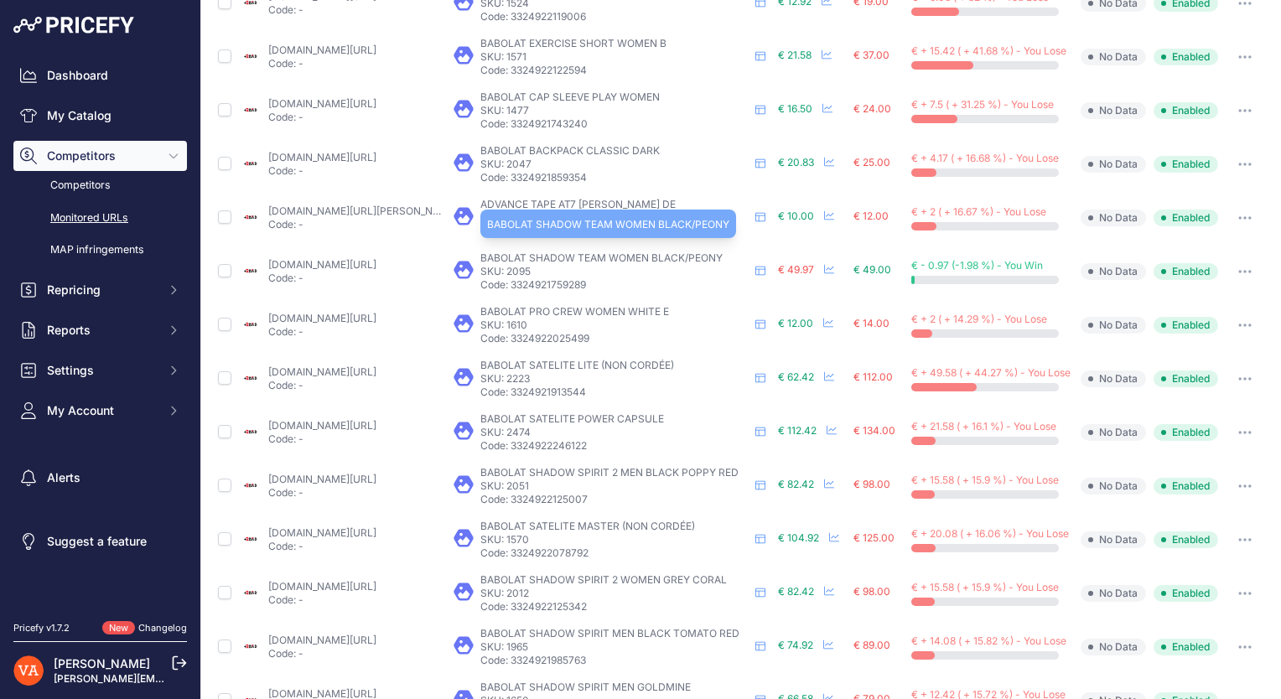
scroll to position [669, 0]
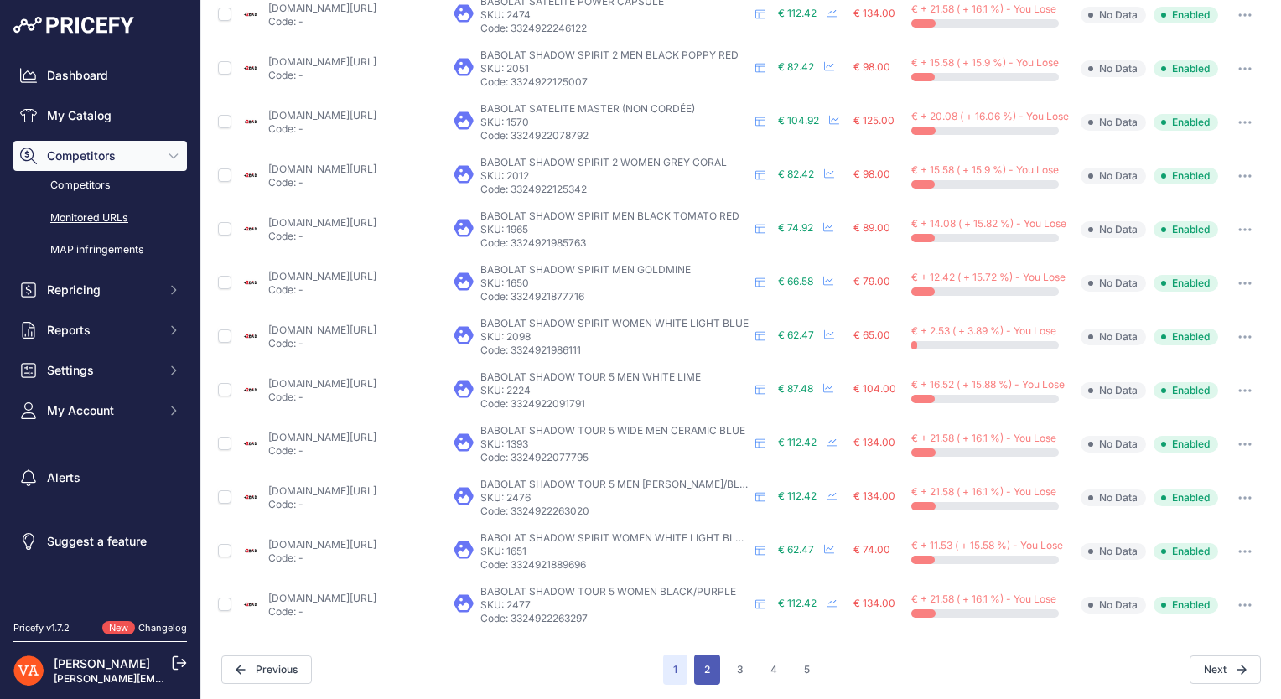
click at [694, 668] on button "2" at bounding box center [707, 670] width 26 height 30
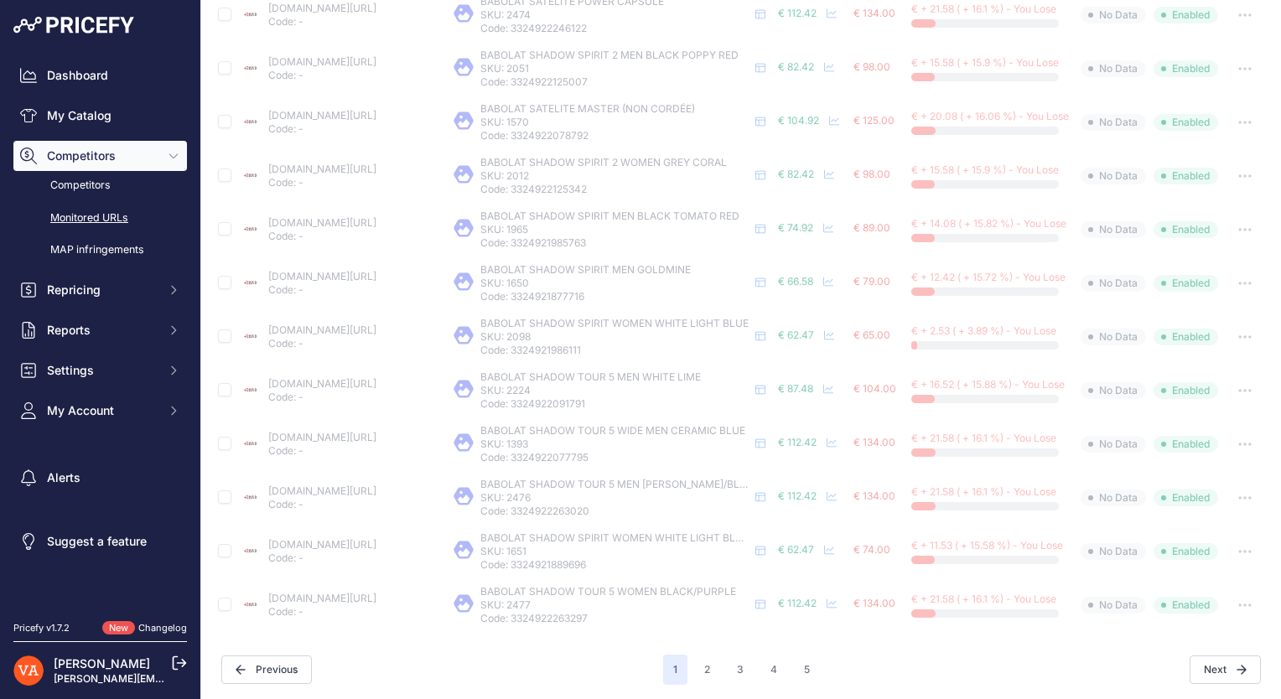
scroll to position [697, 0]
click at [156, 303] on button "Repricing" at bounding box center [99, 290] width 173 height 30
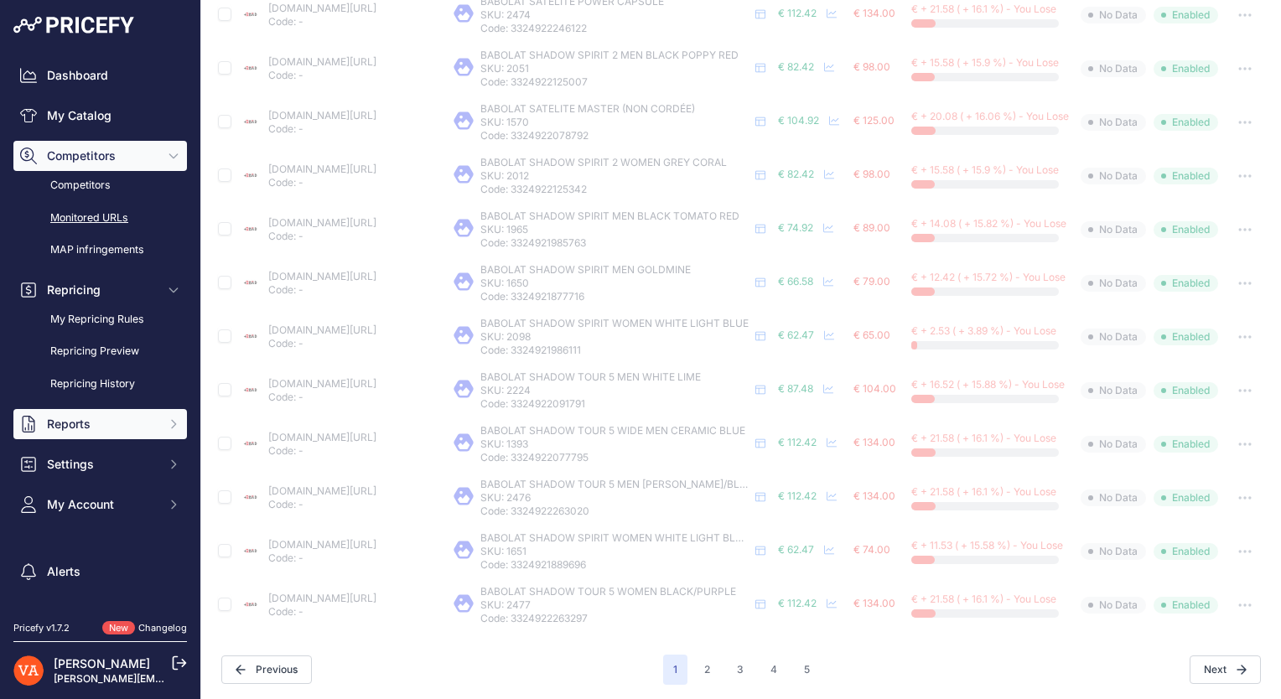
click at [151, 432] on button "Reports" at bounding box center [99, 424] width 173 height 30
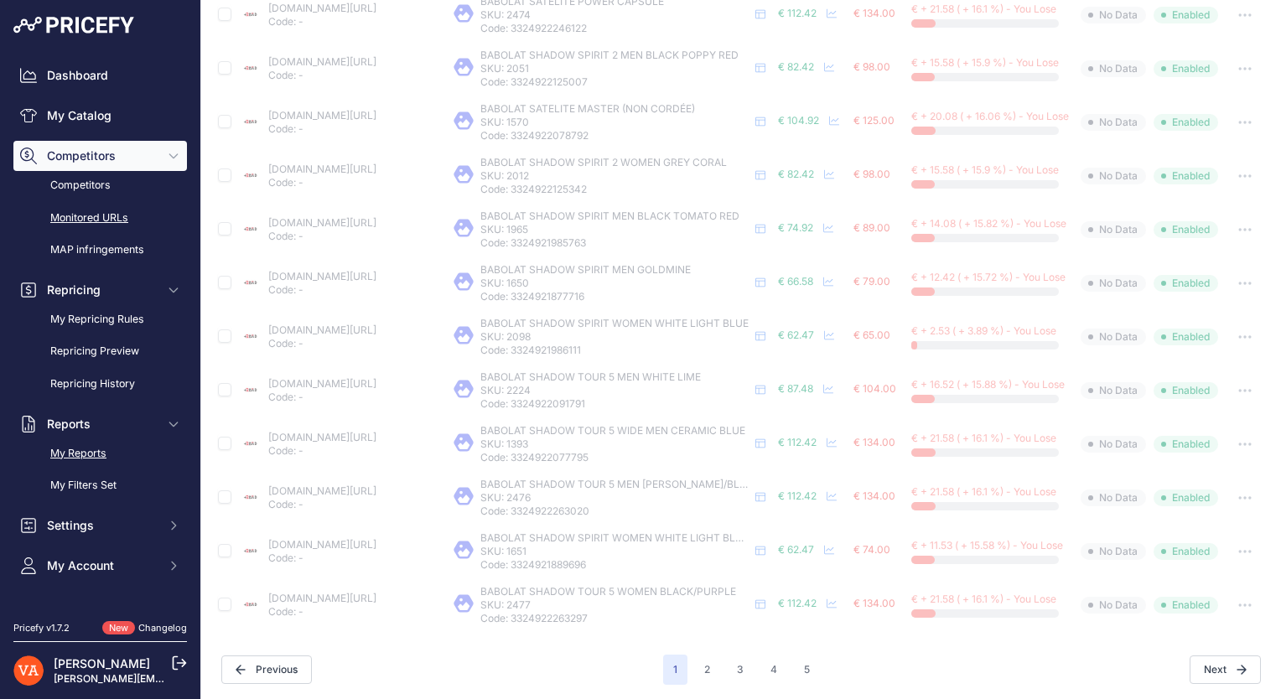
click at [134, 464] on link "My Reports" at bounding box center [99, 453] width 173 height 29
click at [89, 451] on link "My Reports" at bounding box center [99, 453] width 173 height 29
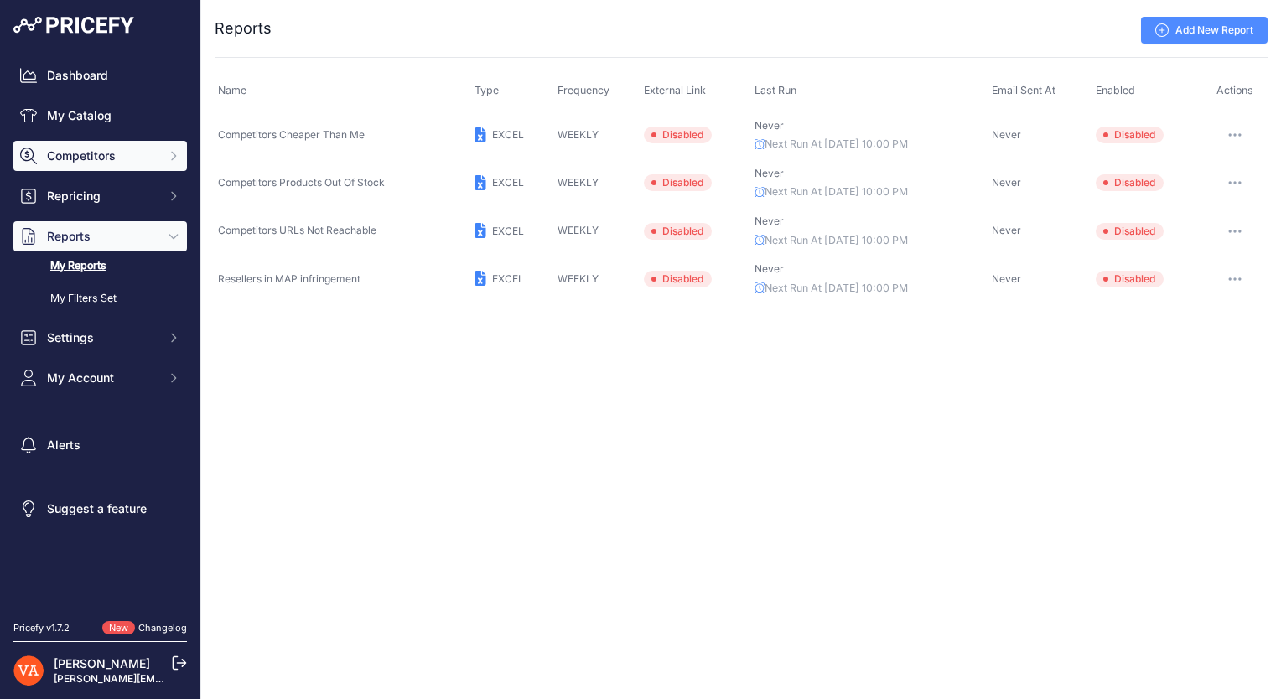
click at [120, 166] on button "Competitors" at bounding box center [99, 156] width 173 height 30
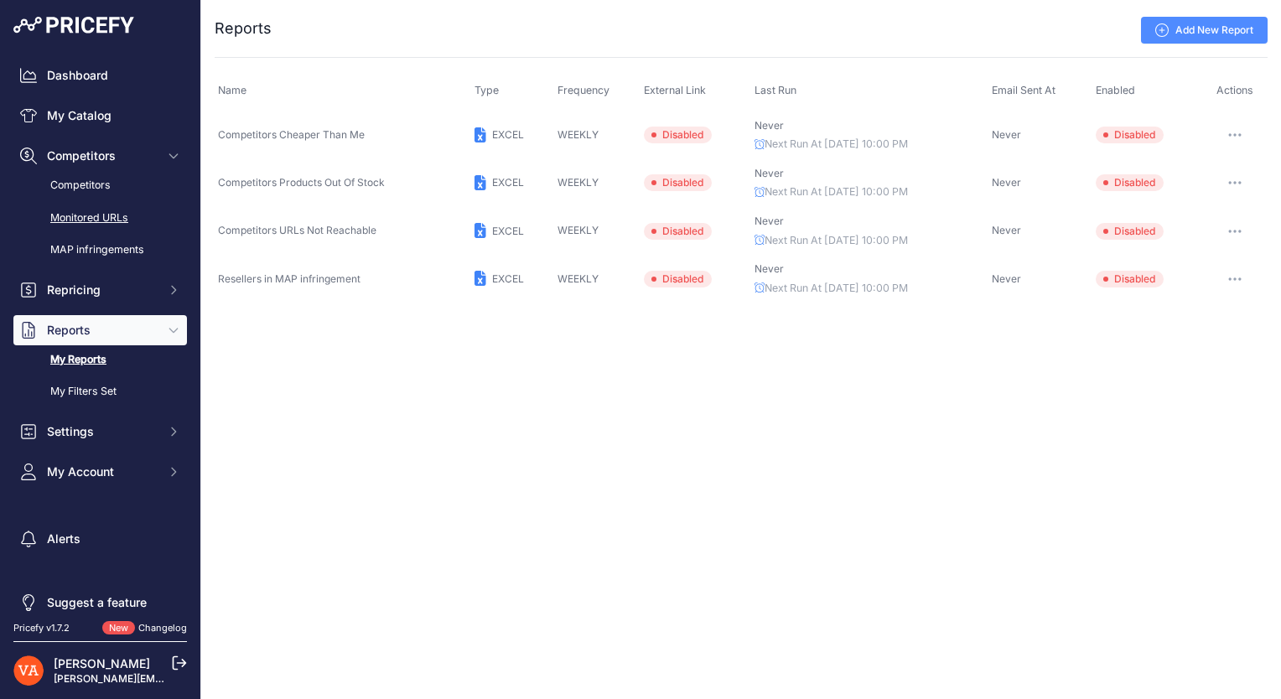
click at [113, 222] on link "Monitored URLs" at bounding box center [99, 218] width 173 height 29
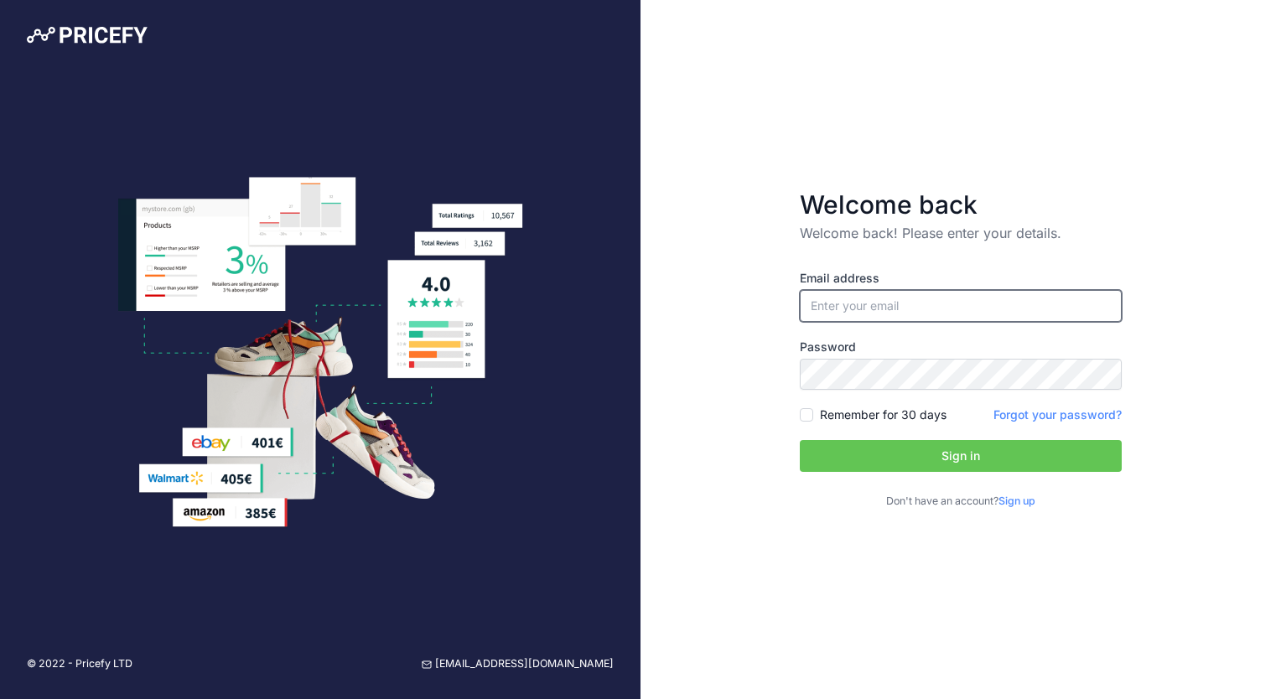
click at [836, 317] on input "email" at bounding box center [961, 306] width 322 height 32
type input "[PERSON_NAME][EMAIL_ADDRESS][PERSON_NAME][DOMAIN_NAME]"
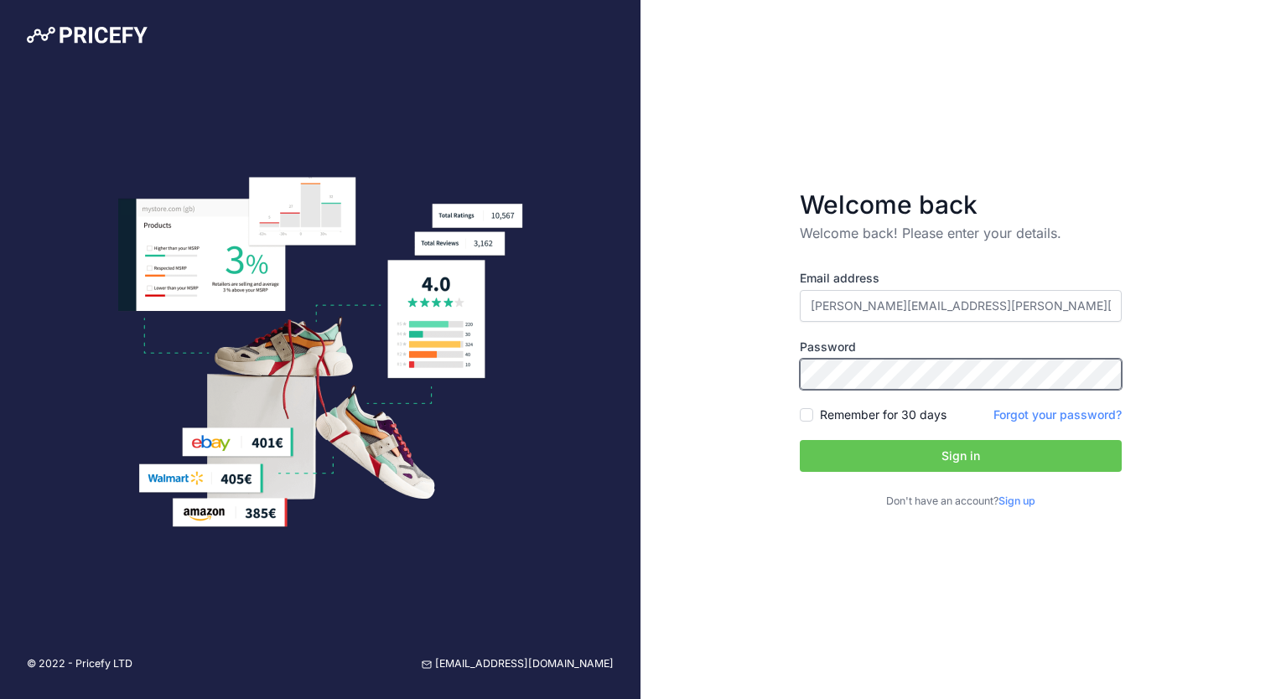
click at [800, 440] on button "Sign in" at bounding box center [961, 456] width 322 height 32
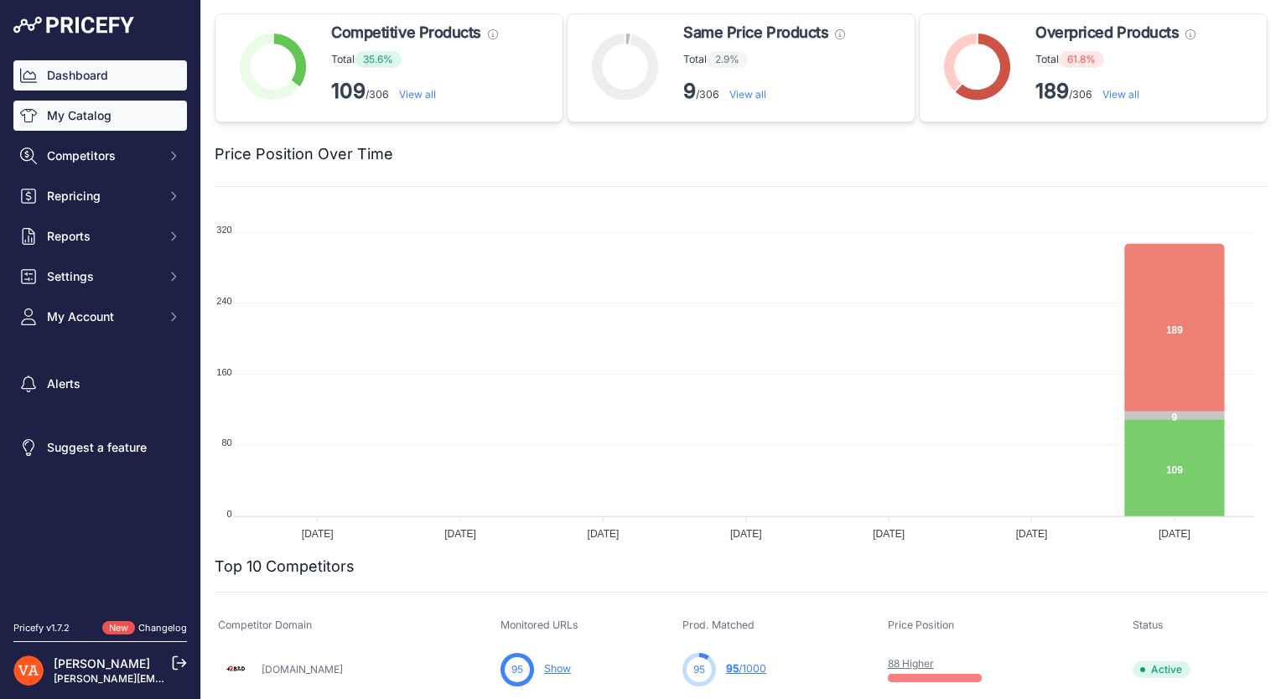
click at [113, 123] on link "My Catalog" at bounding box center [99, 116] width 173 height 30
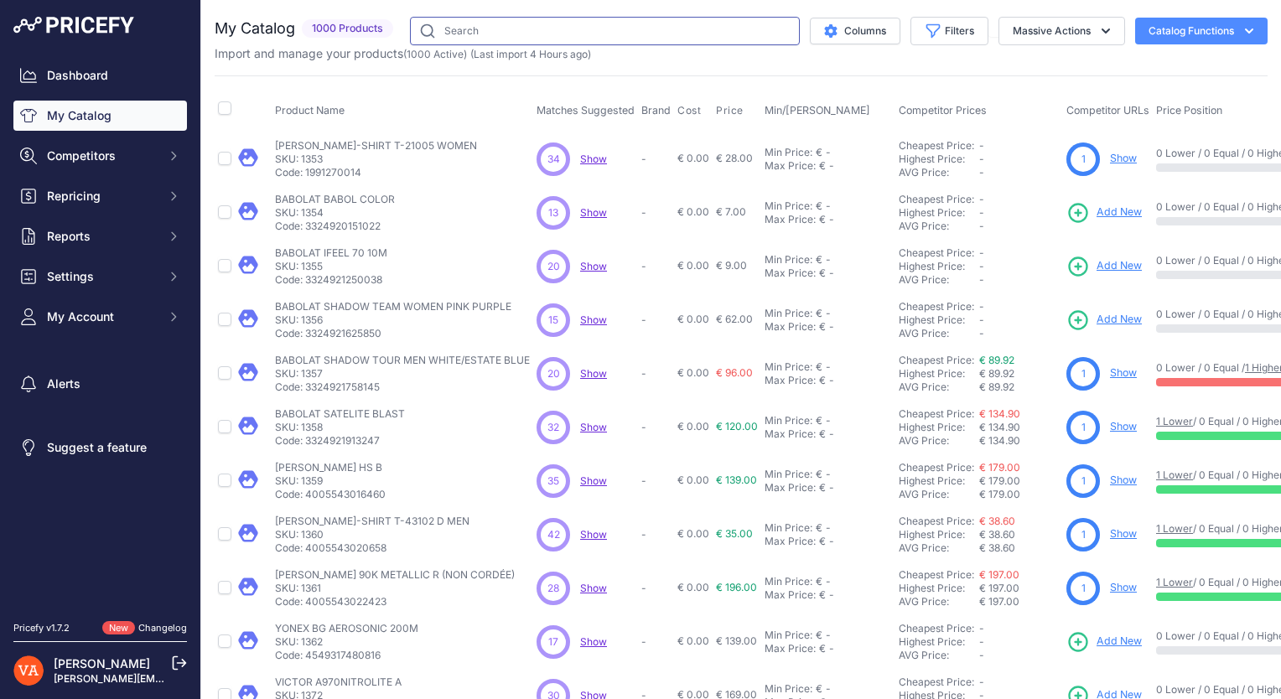
click at [475, 30] on input "text" at bounding box center [605, 31] width 390 height 28
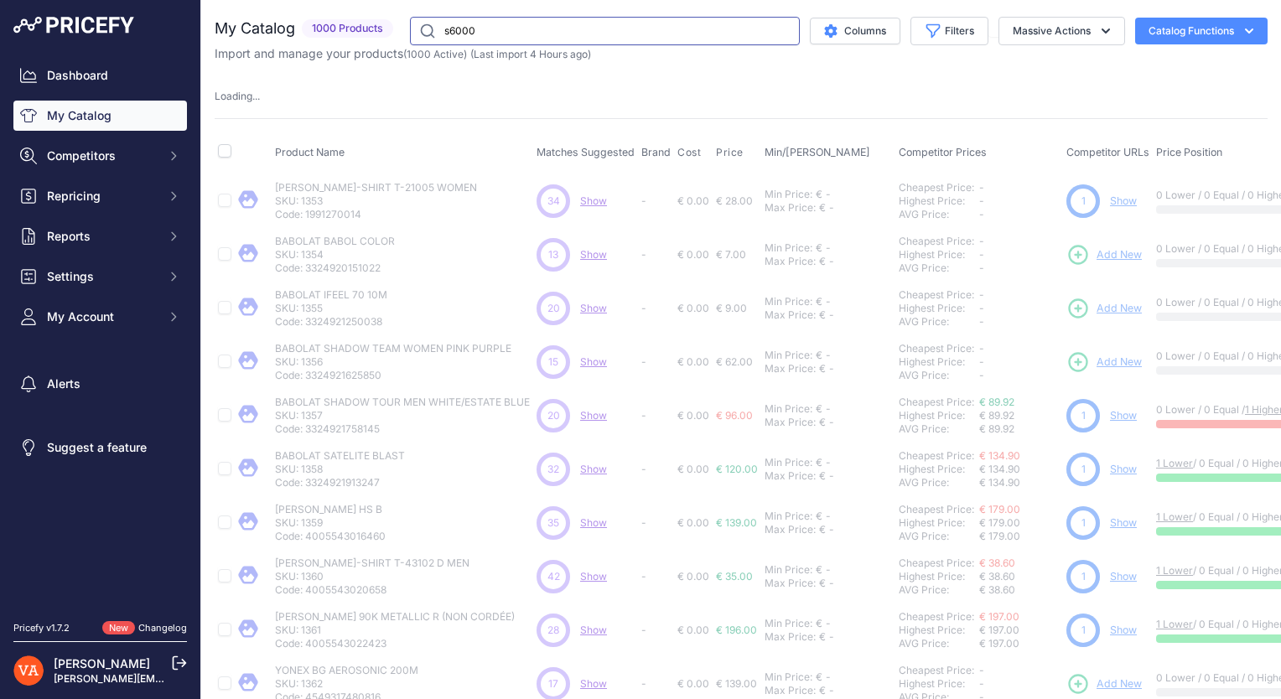
type input "s6000"
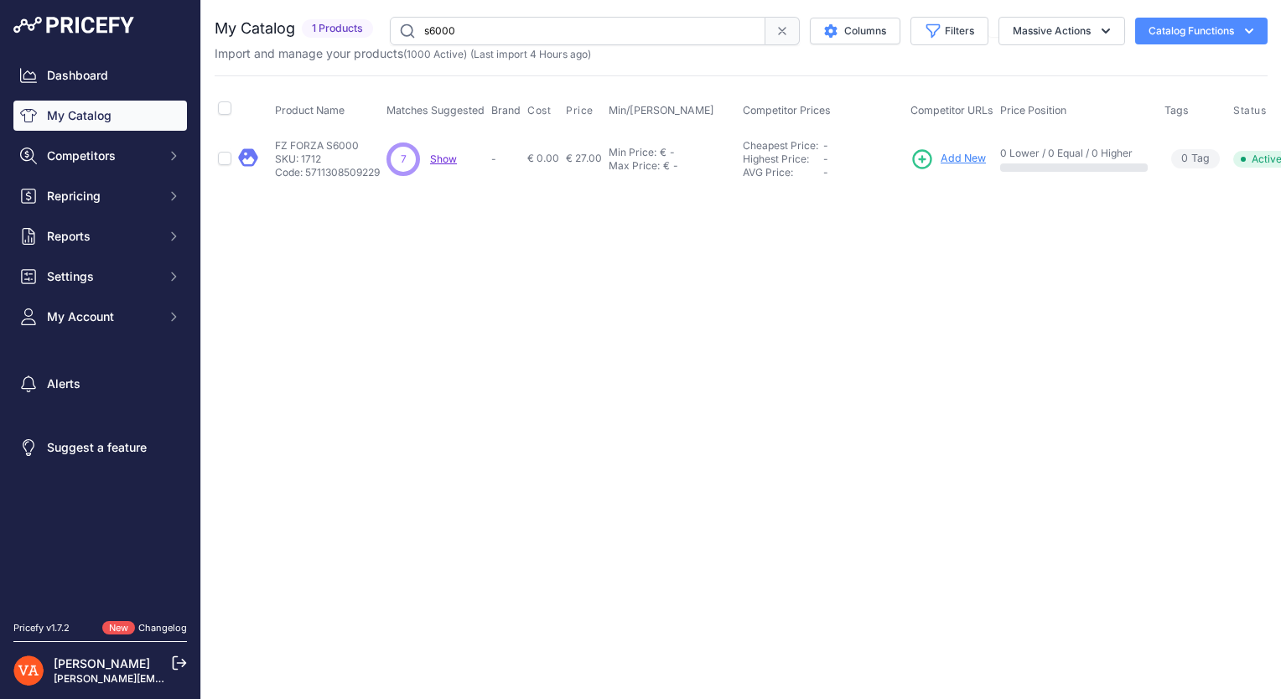
click at [959, 155] on span "Add New" at bounding box center [962, 159] width 45 height 16
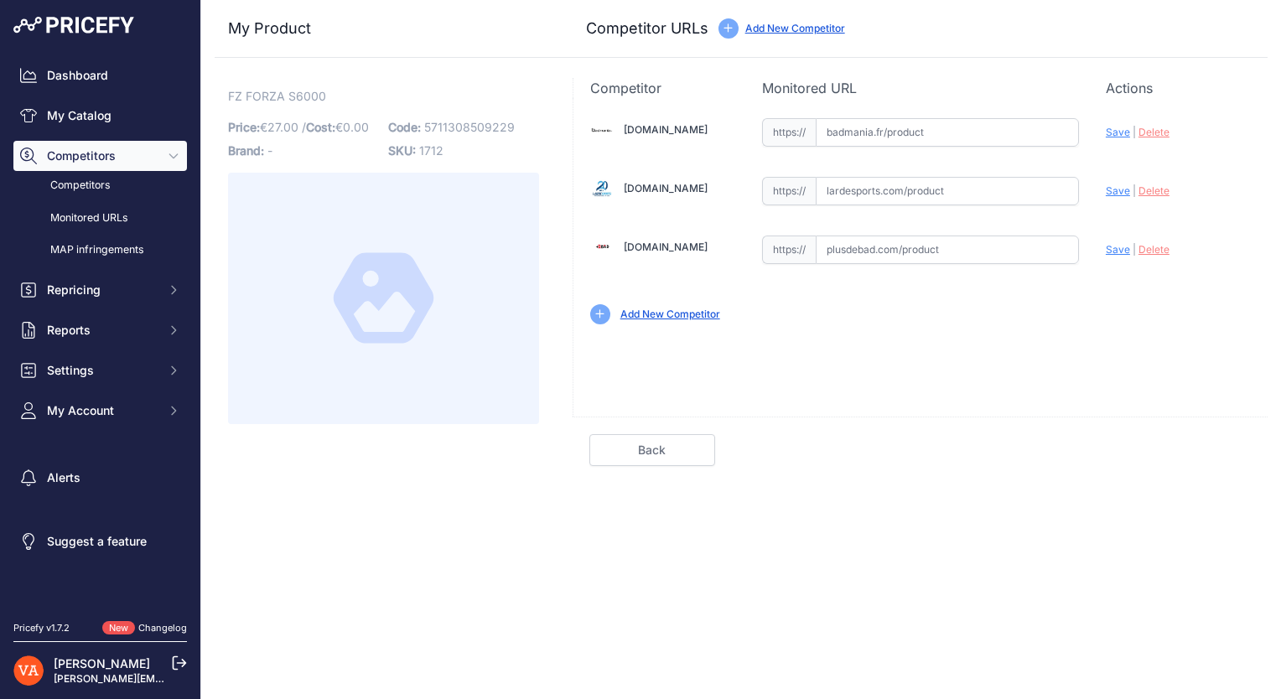
click at [894, 142] on input "text" at bounding box center [947, 132] width 263 height 28
paste input "[URL][DOMAIN_NAME]"
click at [835, 137] on input "[URL][DOMAIN_NAME]" at bounding box center [947, 132] width 263 height 28
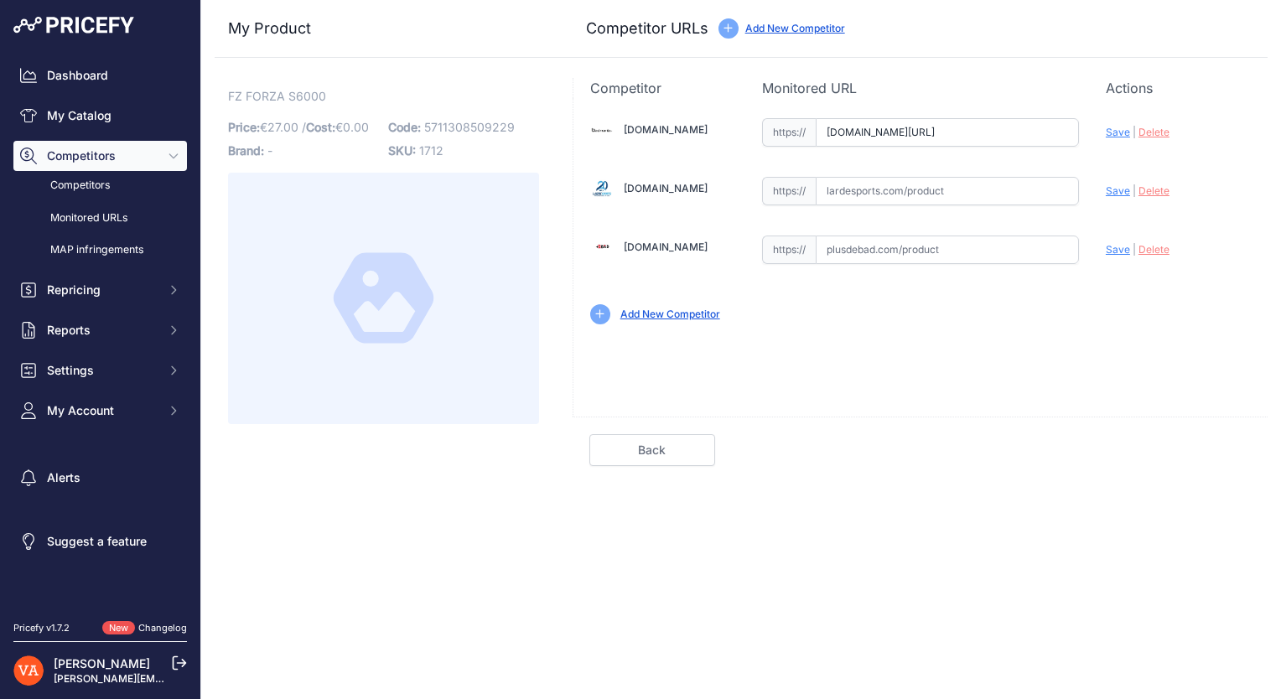
click at [1105, 124] on div "Update Profile Save | [GEOGRAPHIC_DATA] Analyzing" at bounding box center [1177, 128] width 145 height 26
click at [1110, 132] on span "Save" at bounding box center [1117, 132] width 24 height 13
type input "[URL][DOMAIN_NAME]"
click at [851, 198] on input "text" at bounding box center [947, 191] width 263 height 28
paste input "[URL][DOMAIN_NAME]"
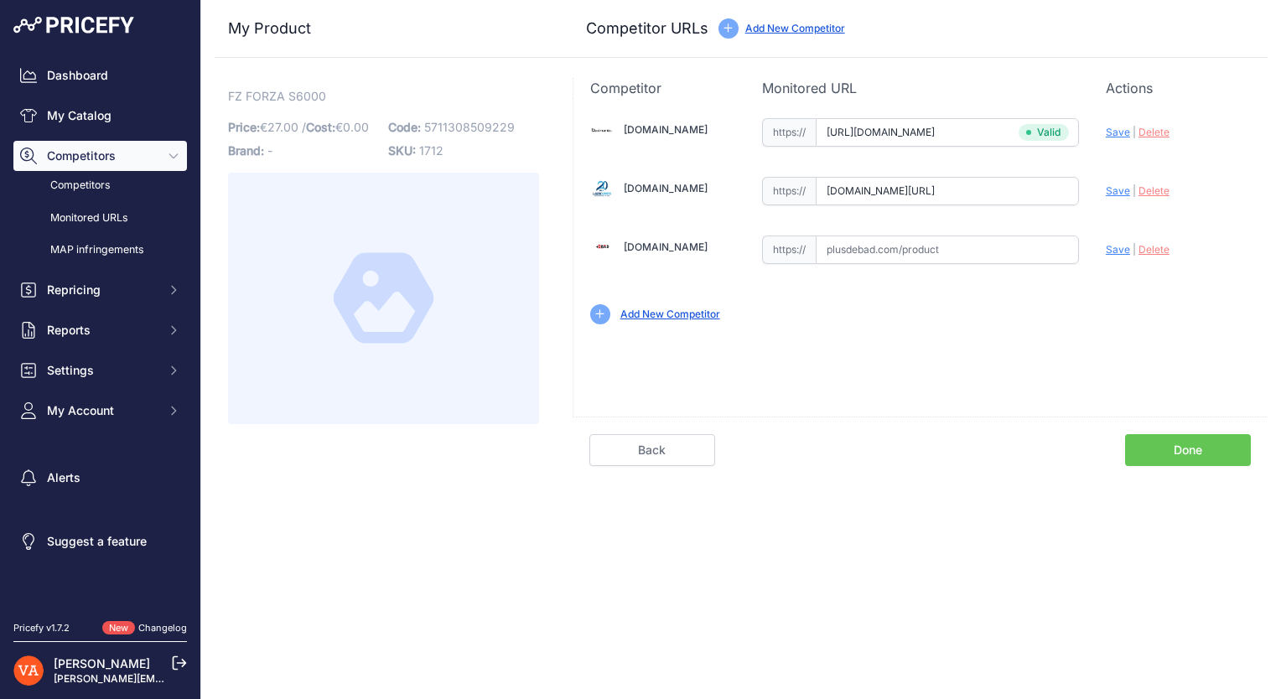
click at [1102, 191] on div "Badmania.fr Valid Invalid |" at bounding box center [920, 219] width 694 height 243
click at [1106, 190] on span "Save" at bounding box center [1117, 190] width 24 height 13
type input "https://www.lardesports.com/volants-de-badminton-plumes-forza-s6000.html?prirul…"
click at [862, 236] on input "text" at bounding box center [947, 250] width 263 height 28
paste input "https://www.plusdebad.com/volant-forza/1016-forza-s6000"
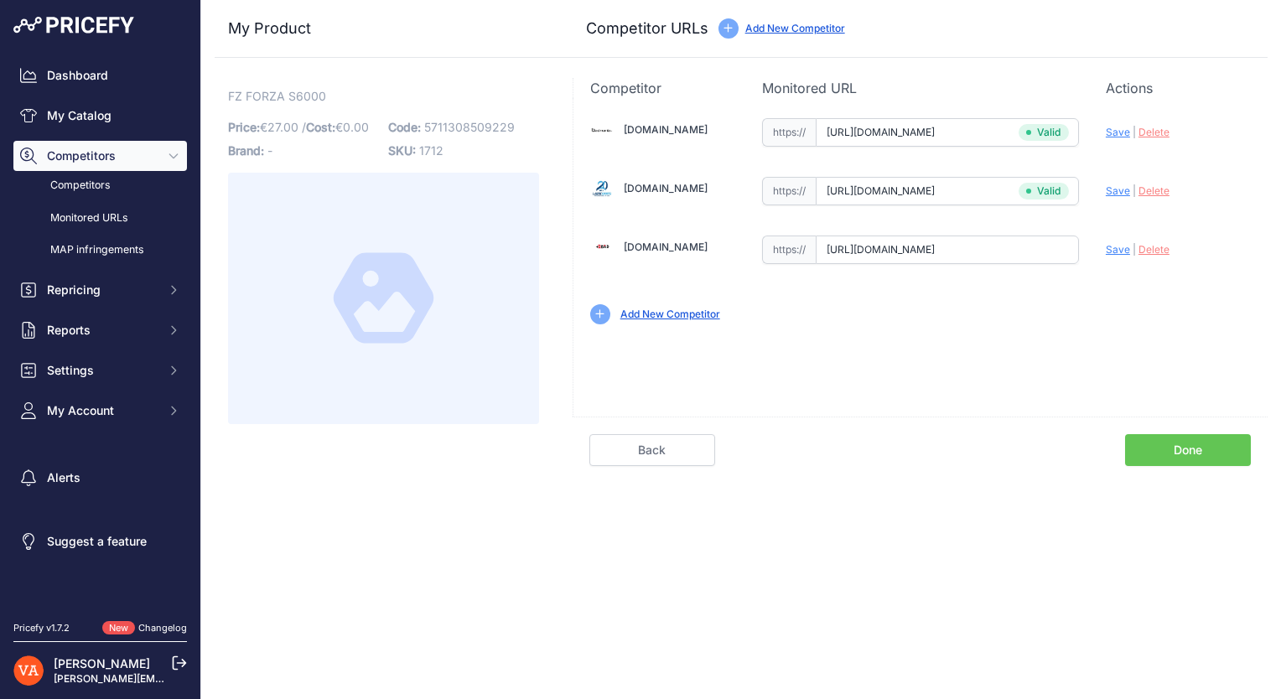
scroll to position [0, 43]
click at [1116, 255] on span "Save" at bounding box center [1117, 249] width 24 height 13
type input "https://www.plusdebad.com/volant-forza/1016-forza-s6000?prirule_jdsnikfkfjsd=10…"
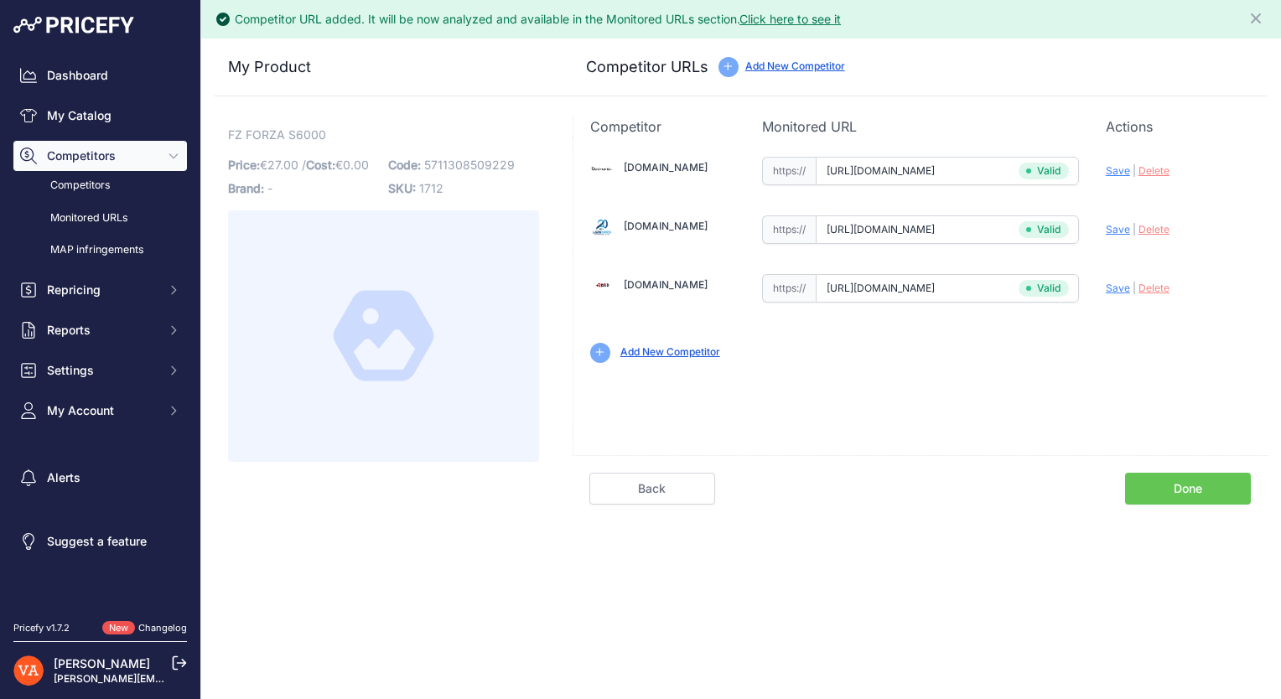
click at [1187, 483] on link "Done" at bounding box center [1188, 489] width 126 height 32
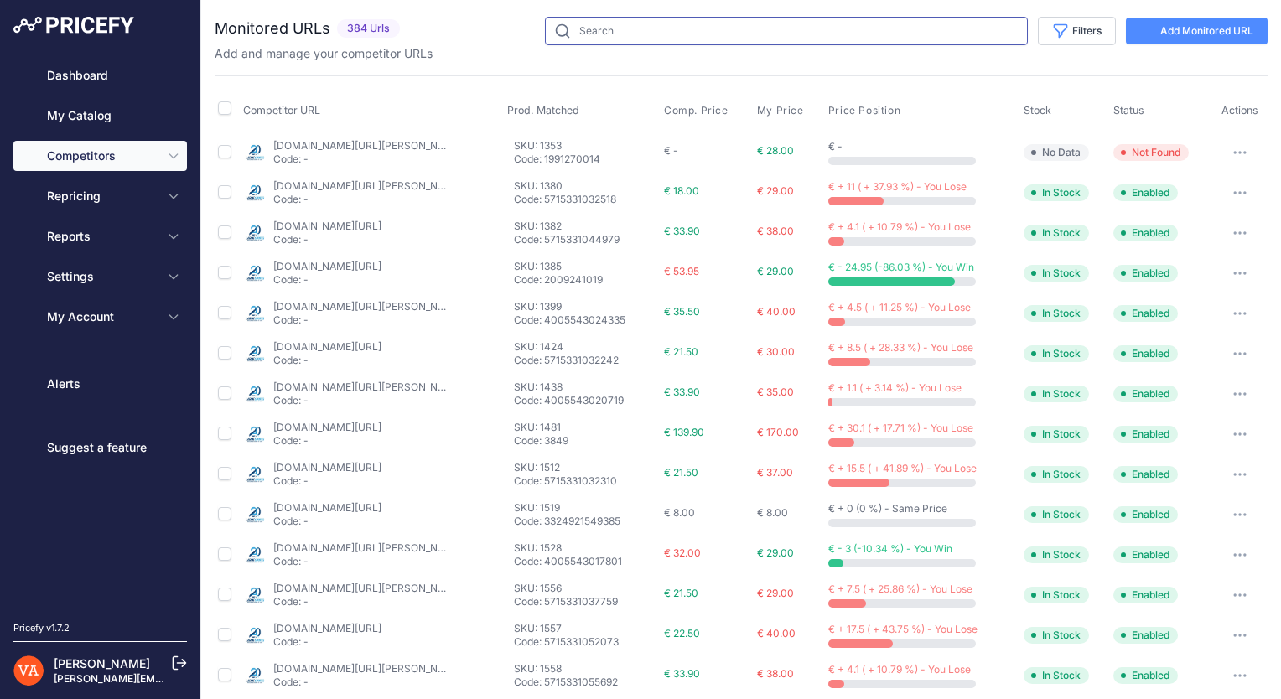
click at [614, 35] on input "text" at bounding box center [786, 31] width 483 height 28
type input "s6000"
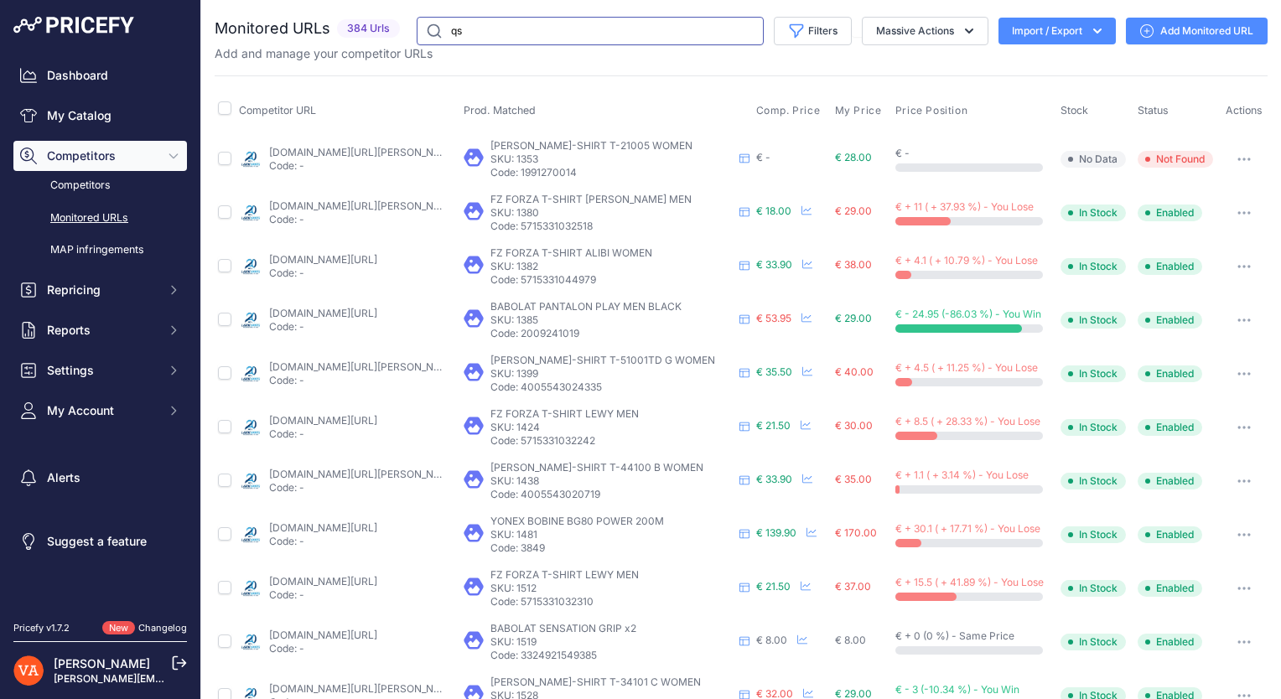
type input "q"
type input "s6000"
click at [134, 123] on link "My Catalog" at bounding box center [99, 116] width 173 height 30
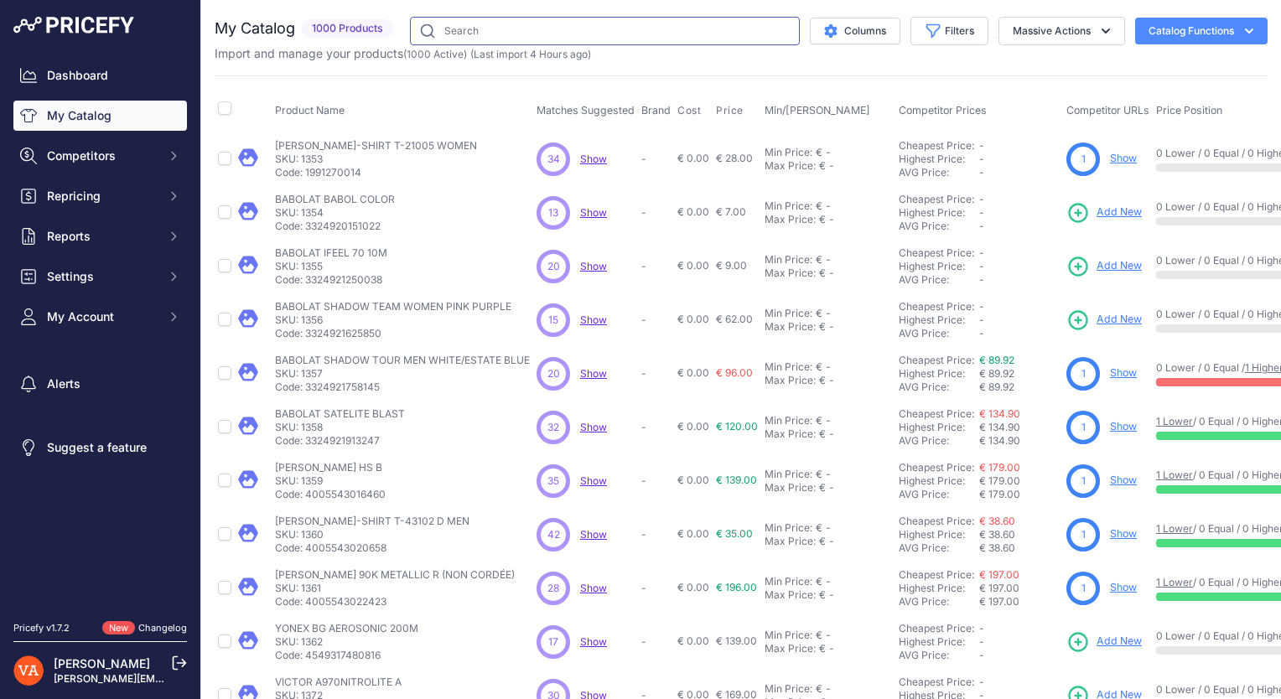
click at [456, 40] on input "text" at bounding box center [605, 31] width 390 height 28
type input "s6000"
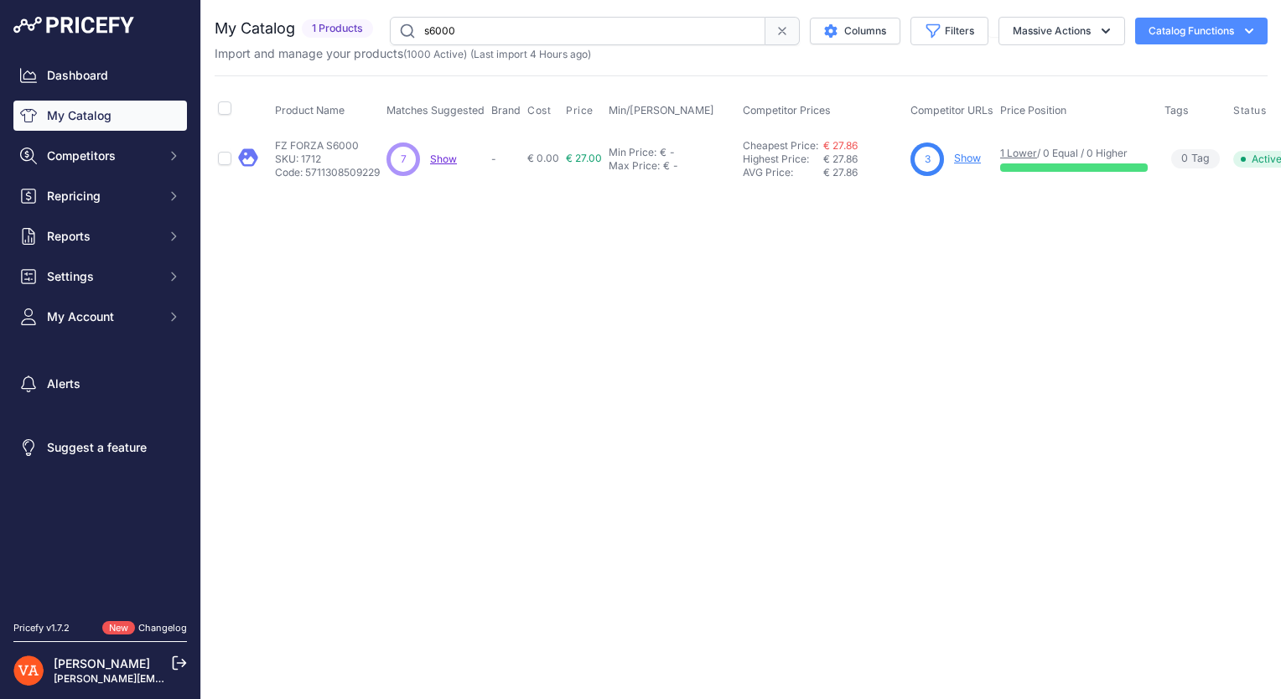
click at [1056, 163] on div at bounding box center [1074, 167] width 148 height 8
click at [959, 160] on link "Show" at bounding box center [967, 158] width 27 height 13
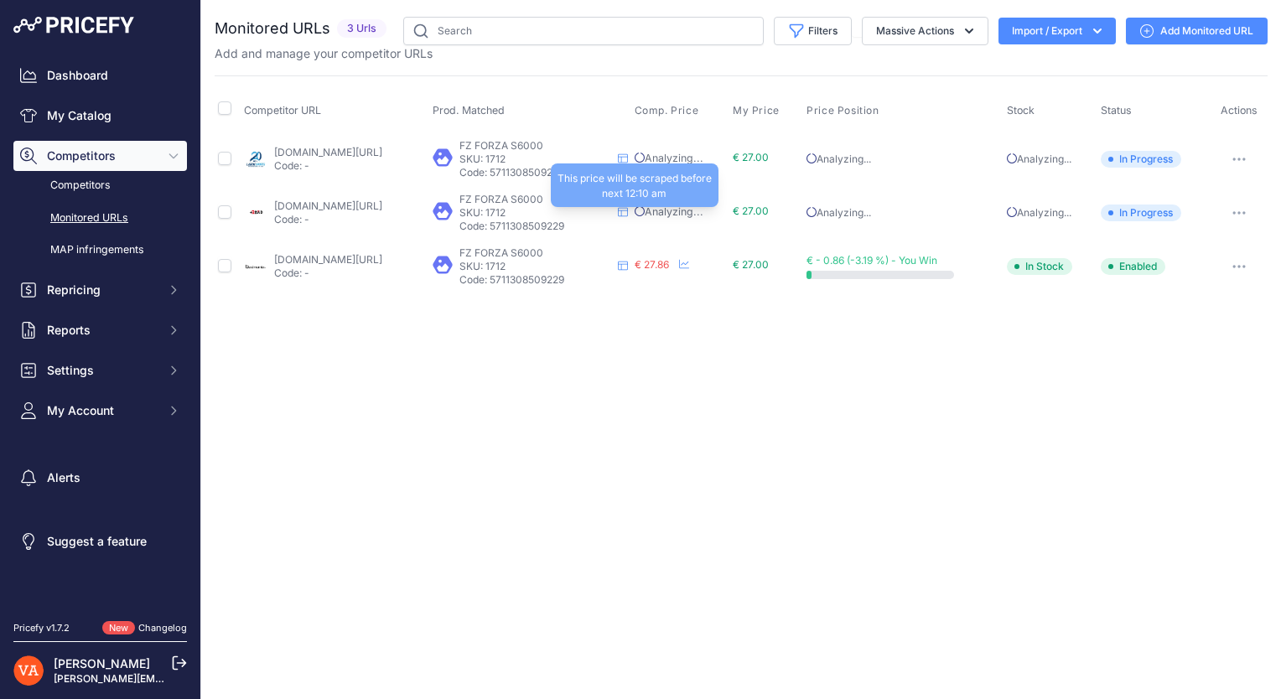
click at [697, 211] on span "Analyzing..." at bounding box center [668, 211] width 69 height 13
click at [719, 180] on td "Analyzing... This price will be scraped before next 12:10 am" at bounding box center [680, 159] width 99 height 54
click at [721, 127] on th "Comp. Price" at bounding box center [680, 111] width 99 height 42
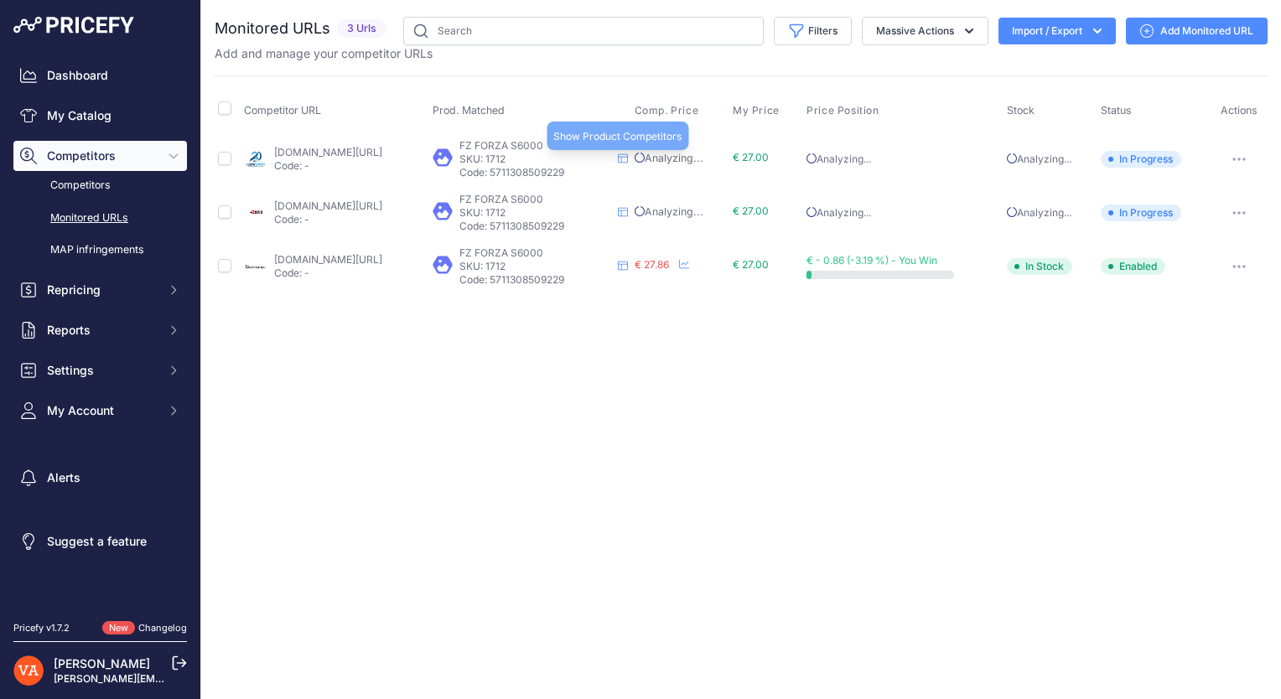
click at [628, 158] on icon at bounding box center [623, 158] width 10 height 10
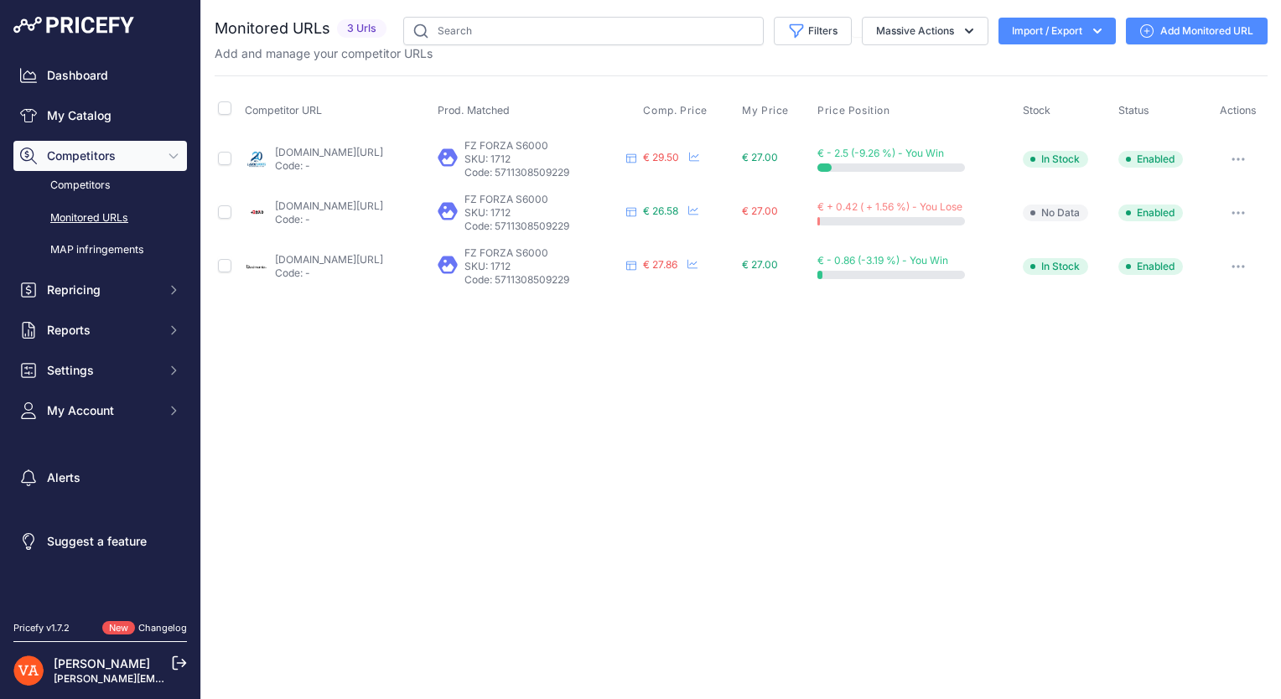
click at [1034, 42] on button "Import / Export" at bounding box center [1056, 31] width 117 height 27
click at [1038, 65] on span "Import" at bounding box center [1043, 66] width 31 height 13
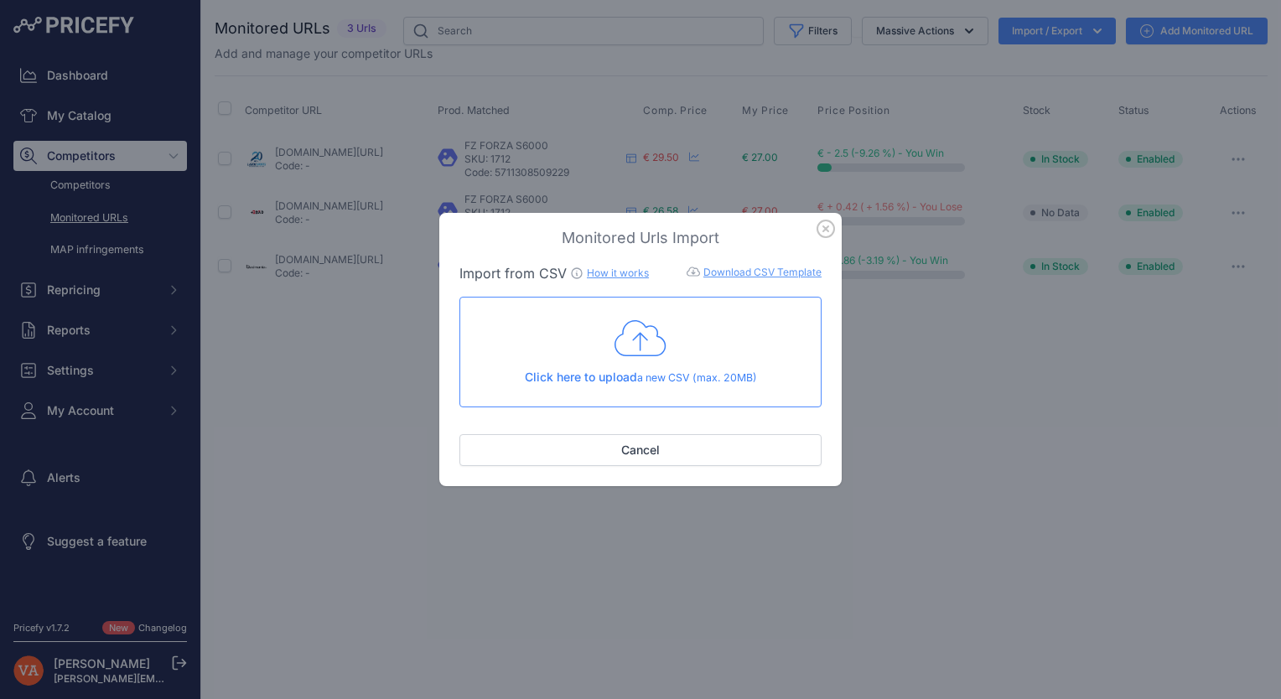
click at [723, 270] on link "Download CSV Template" at bounding box center [762, 272] width 118 height 13
